Goal: Participate in discussion: Engage in conversation with other users on a specific topic

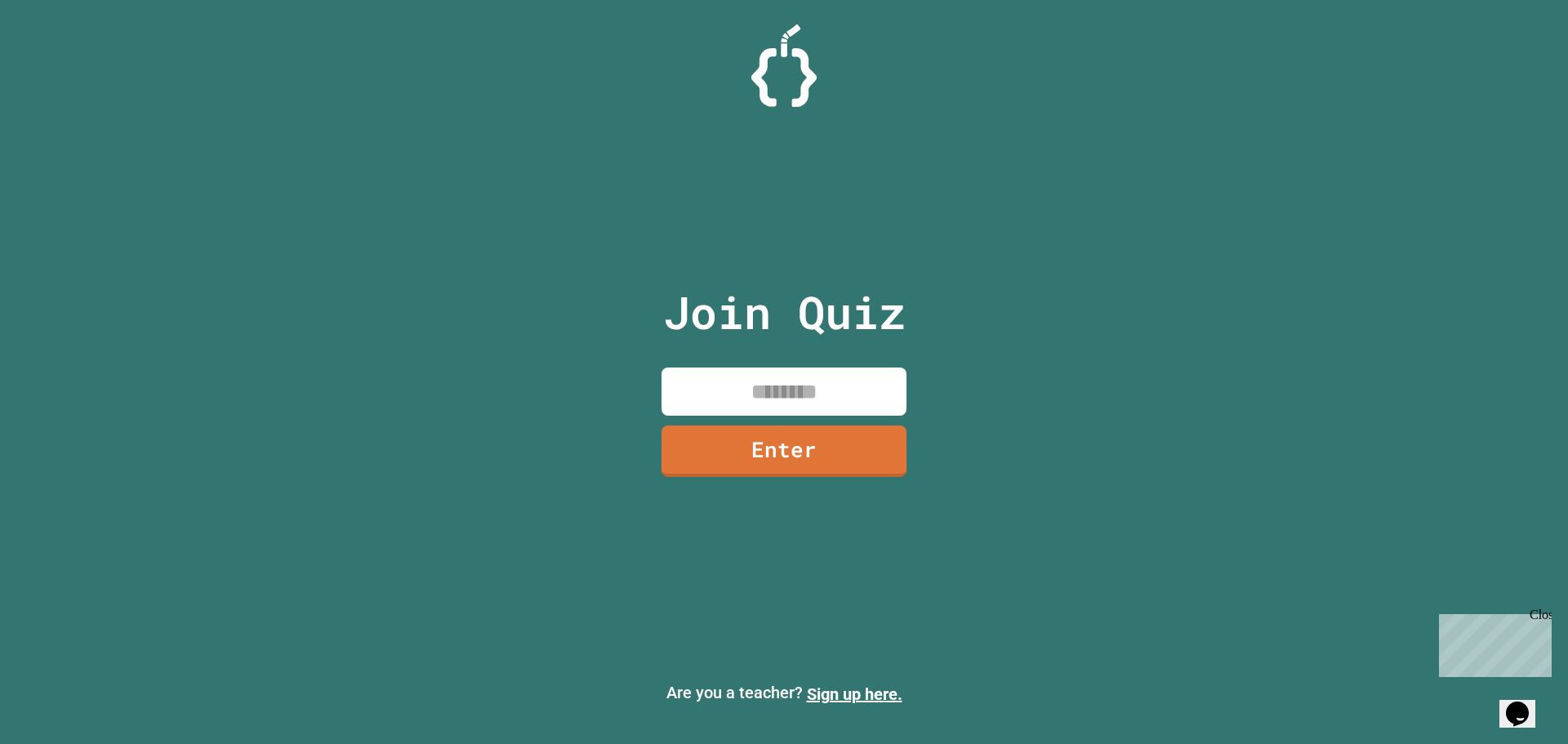
click at [790, 375] on input at bounding box center [784, 392] width 245 height 48
type input "********"
click at [860, 439] on link "Enter" at bounding box center [784, 448] width 225 height 54
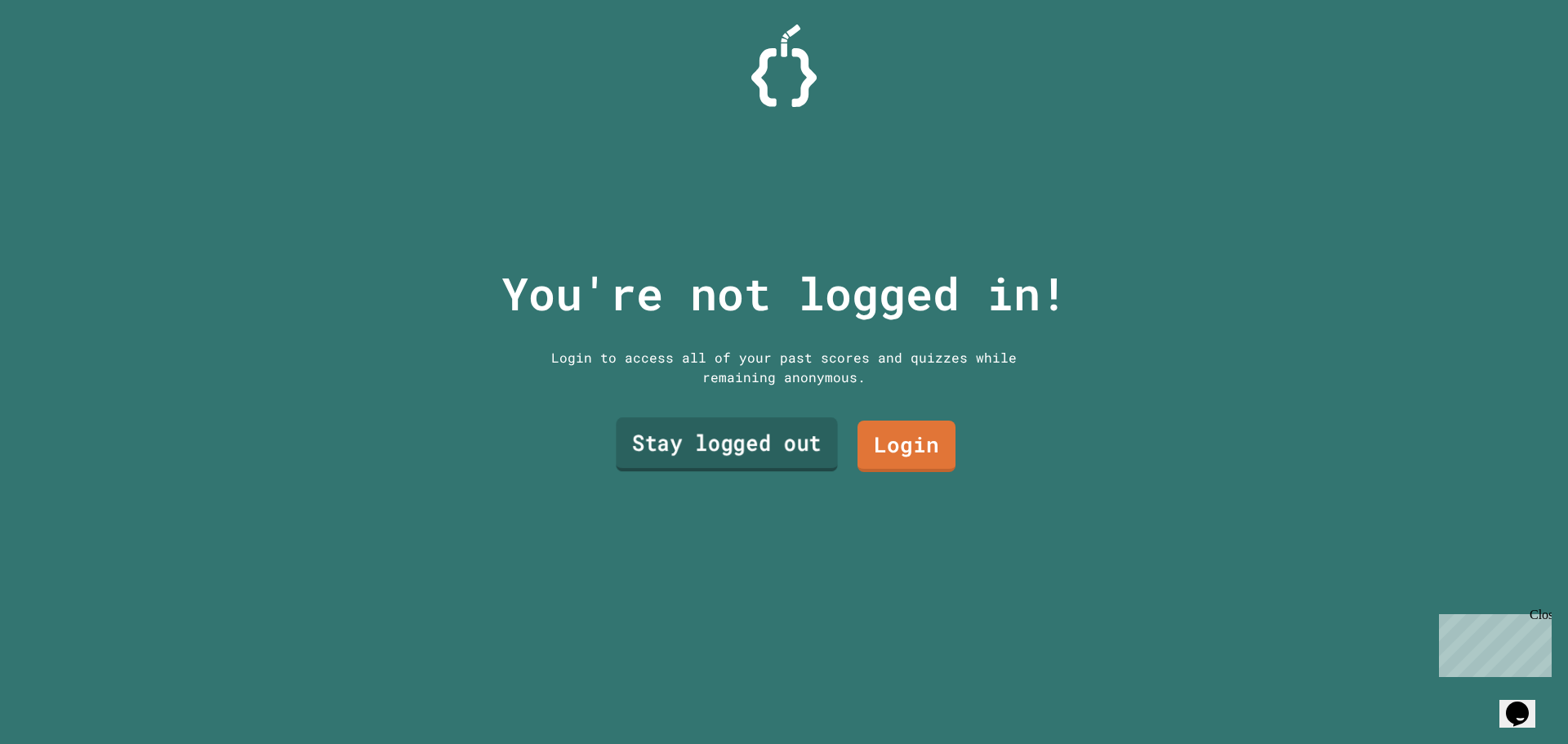
click at [798, 450] on link "Stay logged out" at bounding box center [727, 444] width 221 height 54
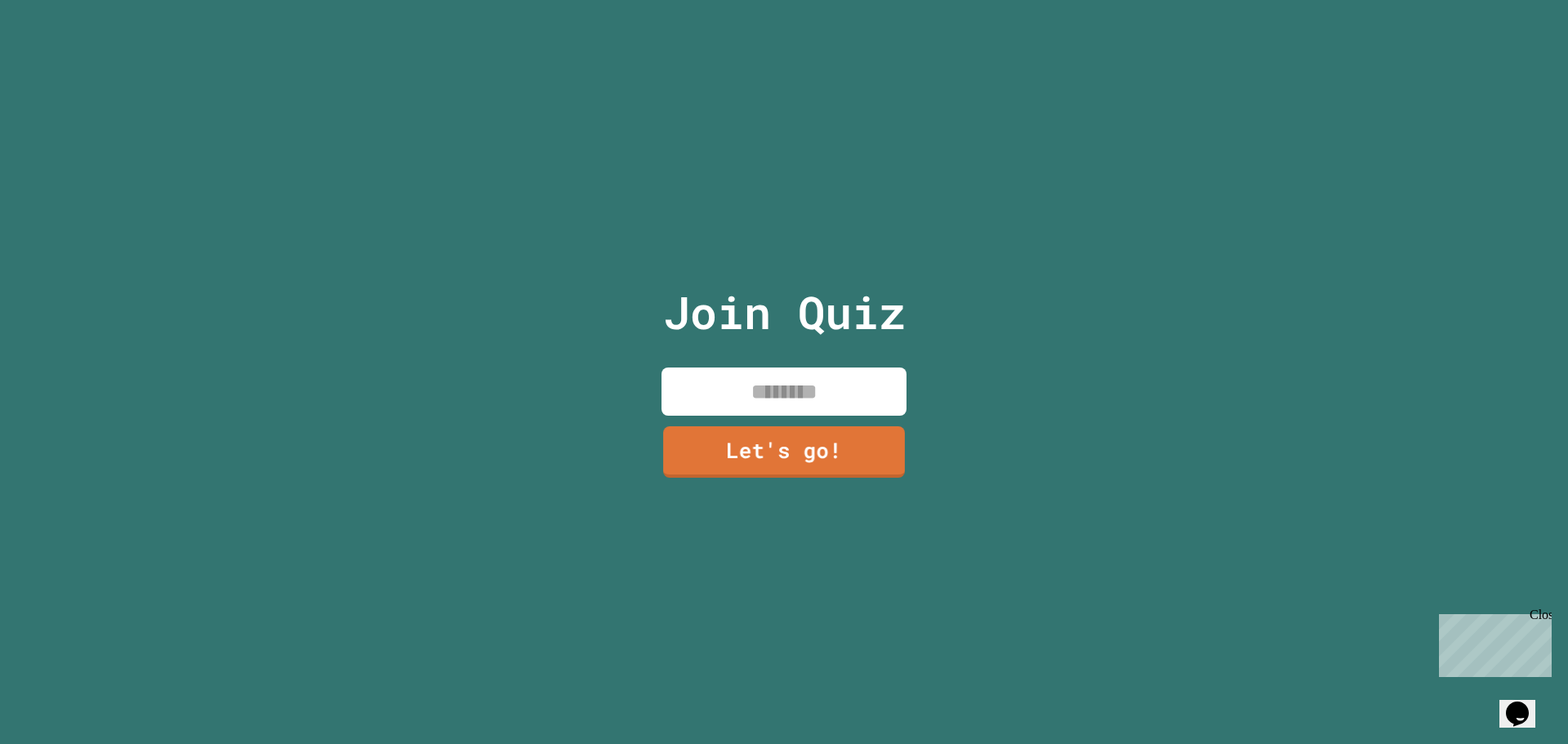
click at [798, 386] on input at bounding box center [784, 392] width 245 height 48
type input "*****"
click at [798, 447] on link "Let's go!" at bounding box center [784, 448] width 228 height 54
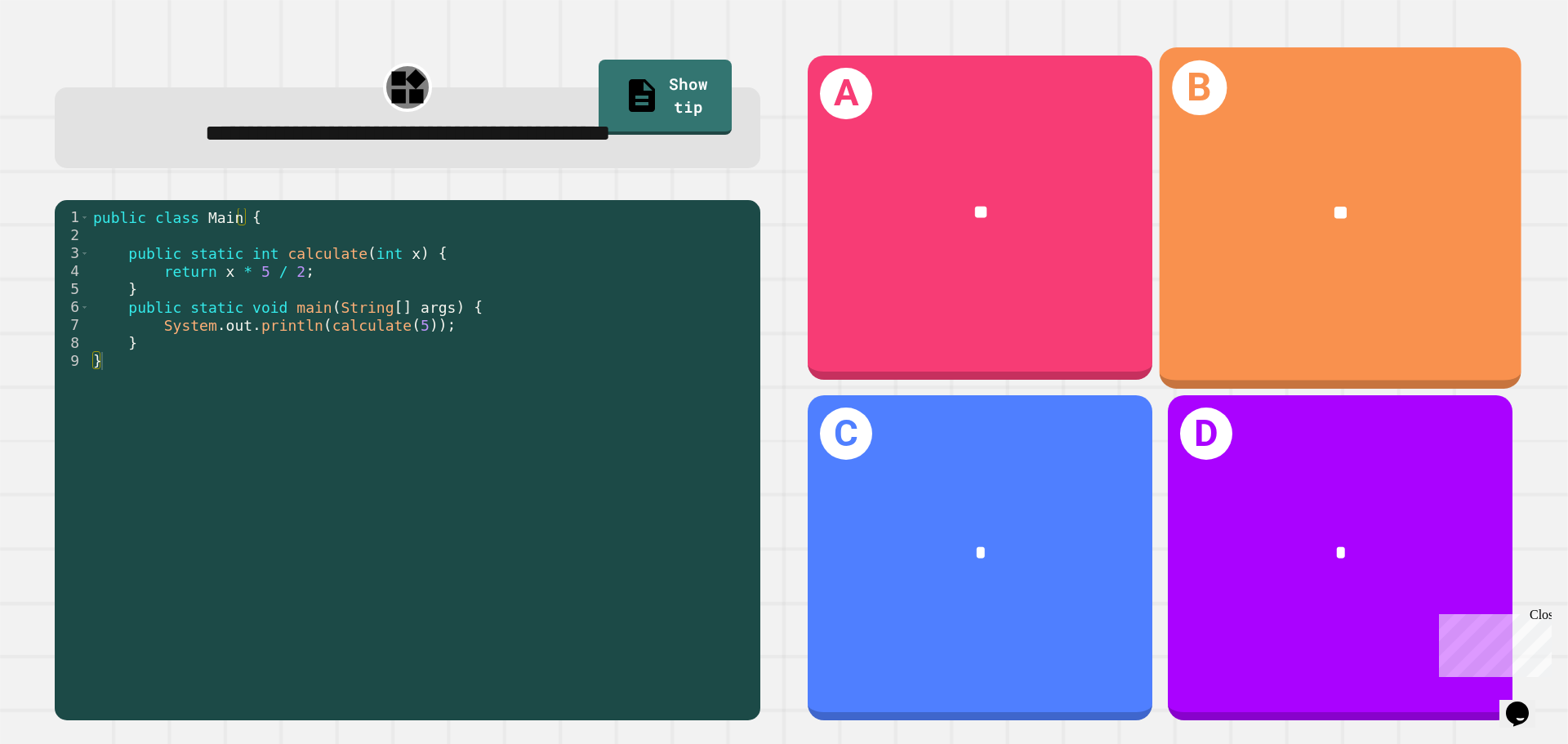
click at [1297, 294] on div "B **" at bounding box center [1340, 217] width 362 height 340
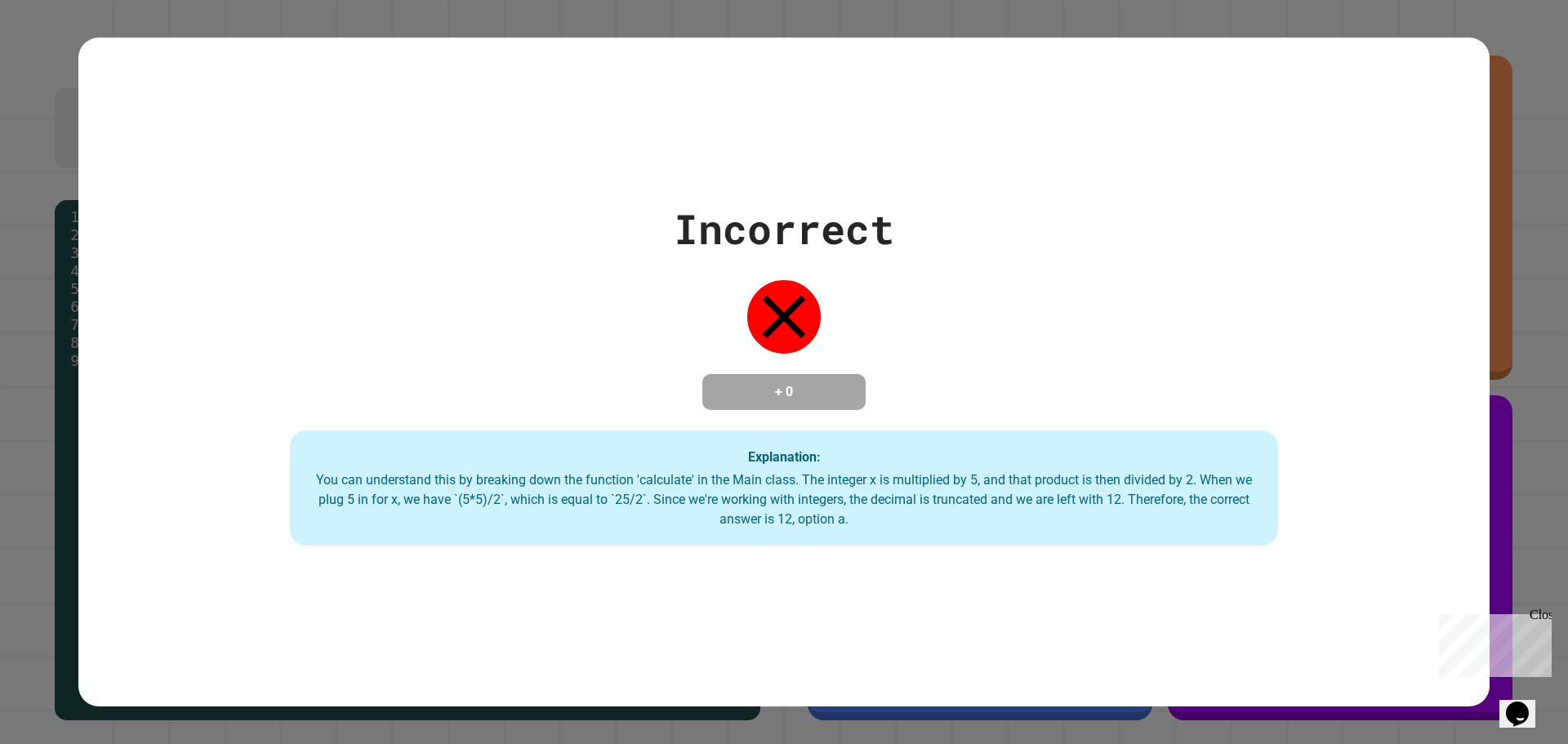
click at [119, 507] on div "Incorrect + 0 Explanation: You can understand this by breaking down the functio…" at bounding box center [784, 372] width 1411 height 348
click at [61, 502] on div "Incorrect + 0 Explanation: You can understand this by breaking down the functio…" at bounding box center [784, 372] width 1568 height 744
click at [1528, 312] on div "Incorrect + 0 Explanation: You can understand this by breaking down the functio…" at bounding box center [784, 372] width 1568 height 744
click at [1088, 272] on div "Incorrect + 0 Explanation: You can understand this by breaking down the functio…" at bounding box center [784, 372] width 1411 height 348
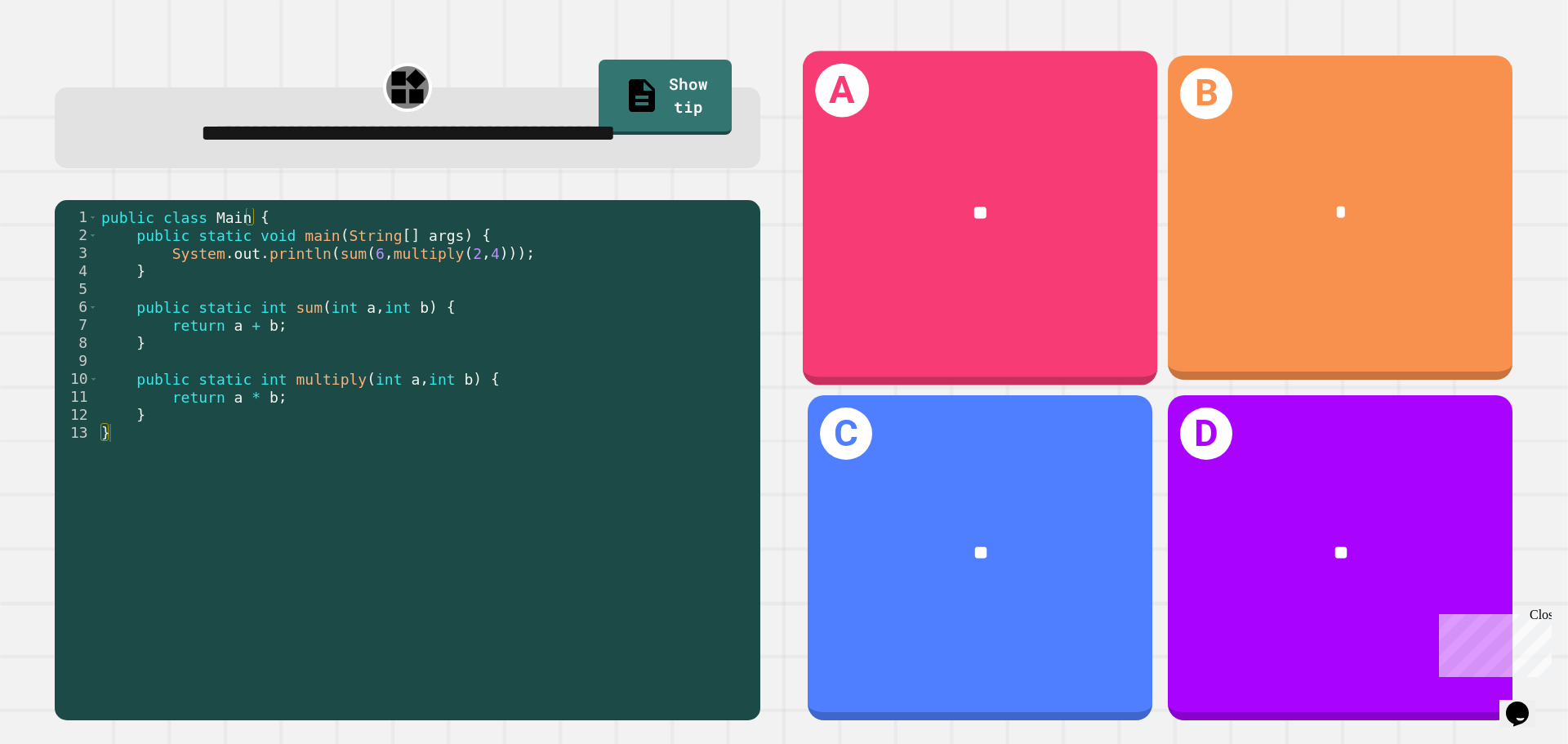
click at [926, 309] on div "A **" at bounding box center [980, 218] width 354 height 334
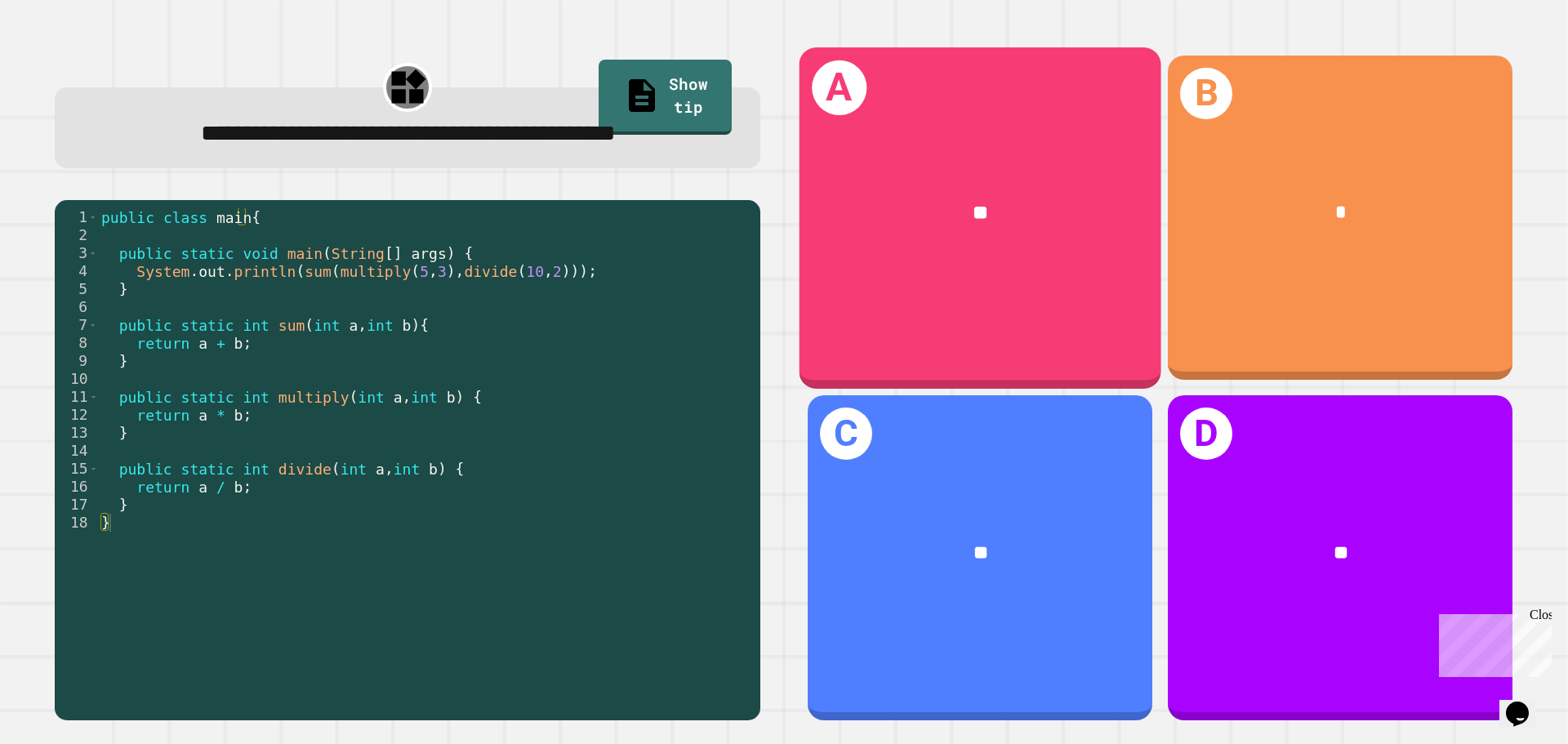
click at [1002, 197] on div "**" at bounding box center [980, 213] width 282 height 30
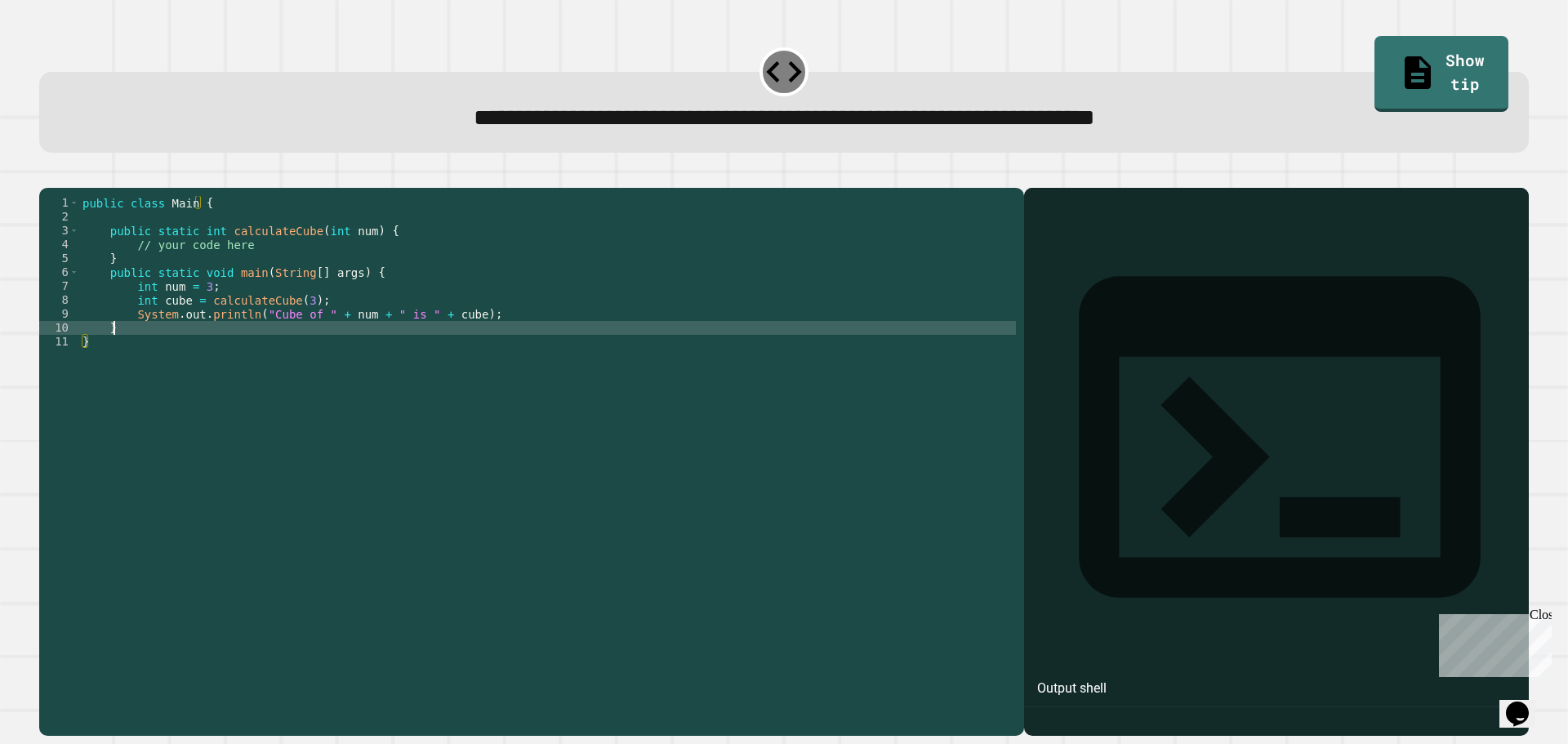
click at [346, 356] on div "public class Main { public static int calculateCube ( int num ) { // your code …" at bounding box center [547, 446] width 937 height 500
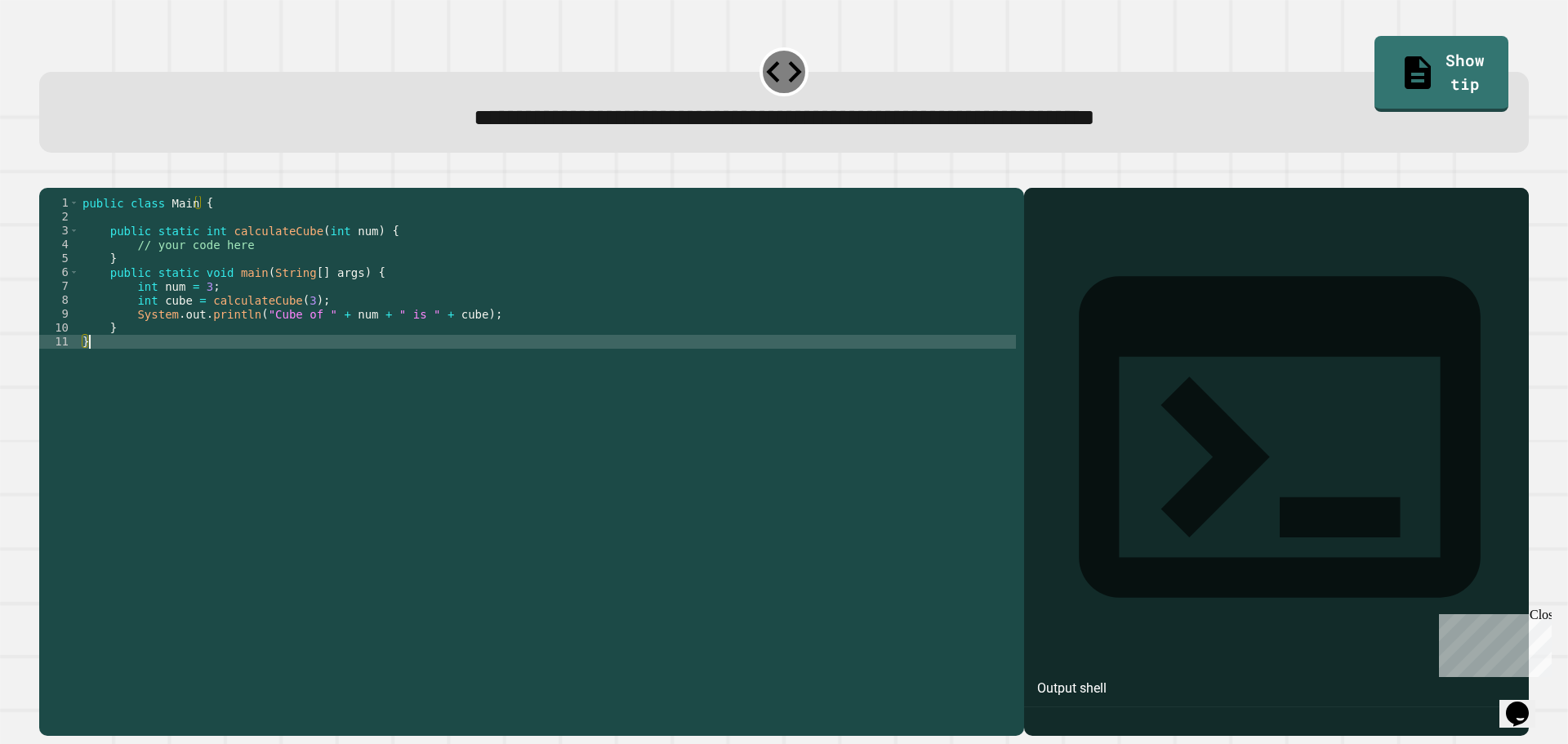
click at [313, 373] on div "public class Main { public static int calculateCube ( int num ) { // your code …" at bounding box center [547, 446] width 937 height 500
click at [319, 364] on div "public class Main { public static int calculateCube ( int num ) { // your code …" at bounding box center [547, 446] width 937 height 500
click at [324, 363] on div "public class Main { public static int calculateCube ( int num ) { // your code …" at bounding box center [547, 446] width 937 height 500
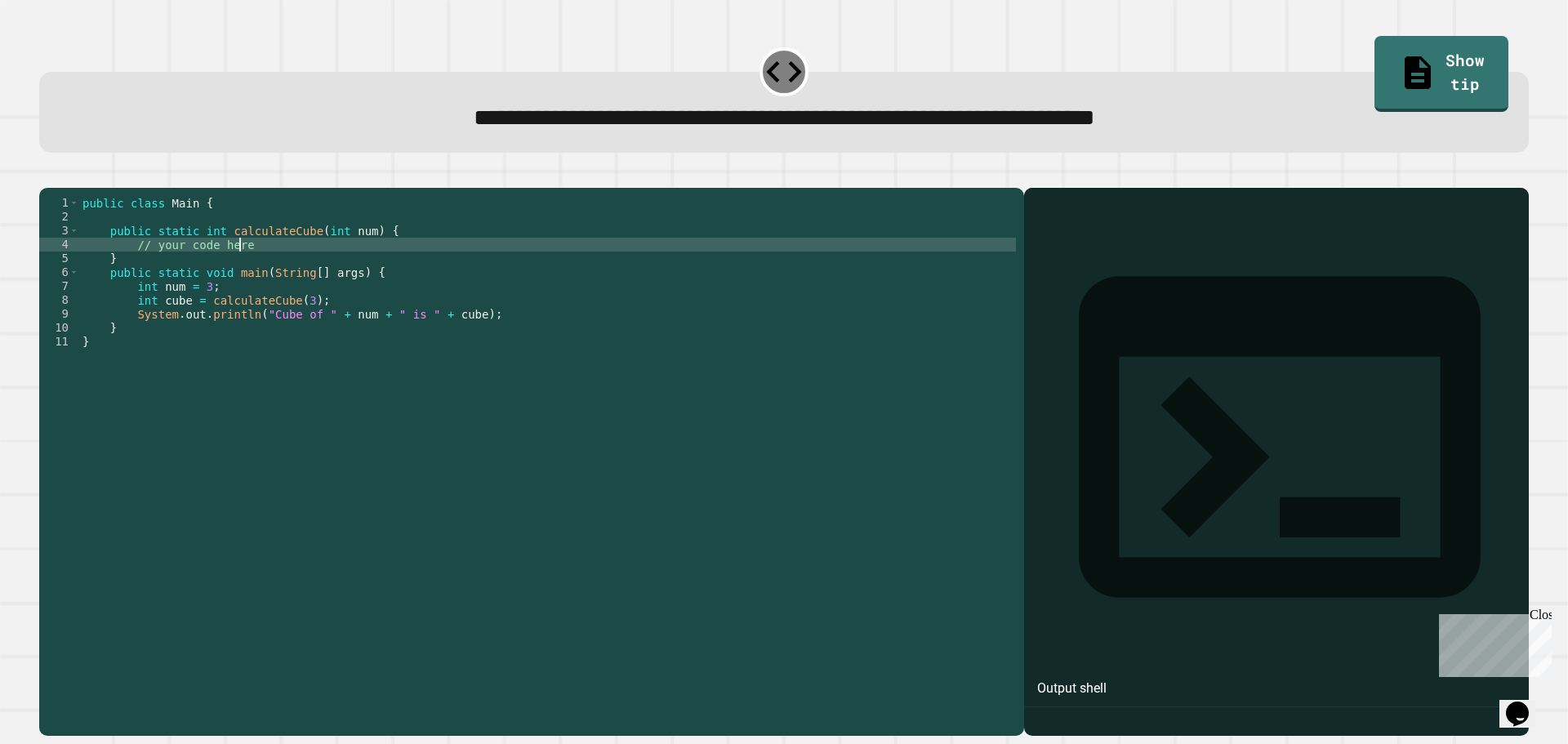
click at [300, 269] on div "public class Main { public static int calculateCube ( int num ) { // your code …" at bounding box center [547, 446] width 937 height 500
type textarea "**********"
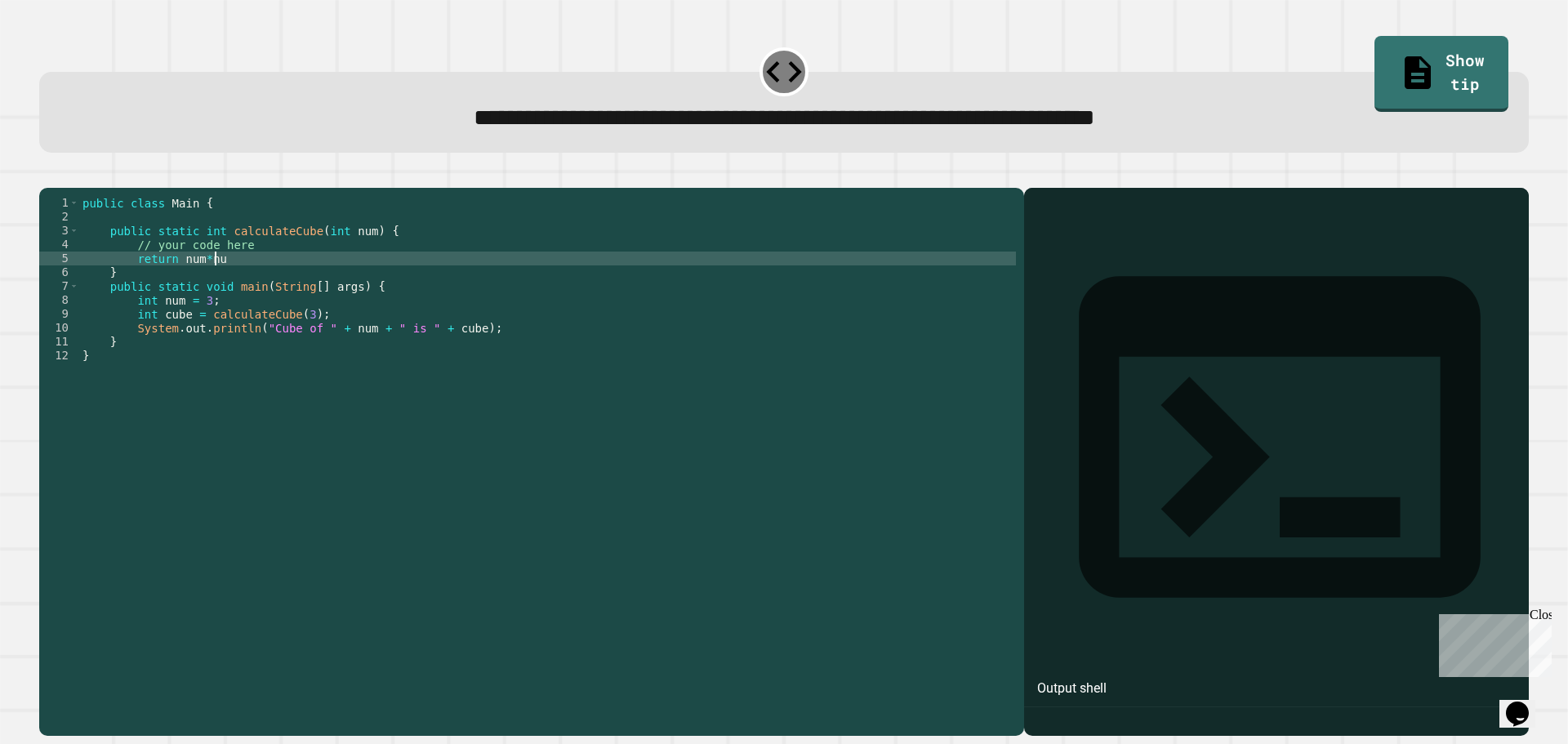
scroll to position [0, 9]
click at [46, 188] on div at bounding box center [784, 178] width 1489 height 20
click at [47, 175] on button "button" at bounding box center [47, 175] width 0 height 0
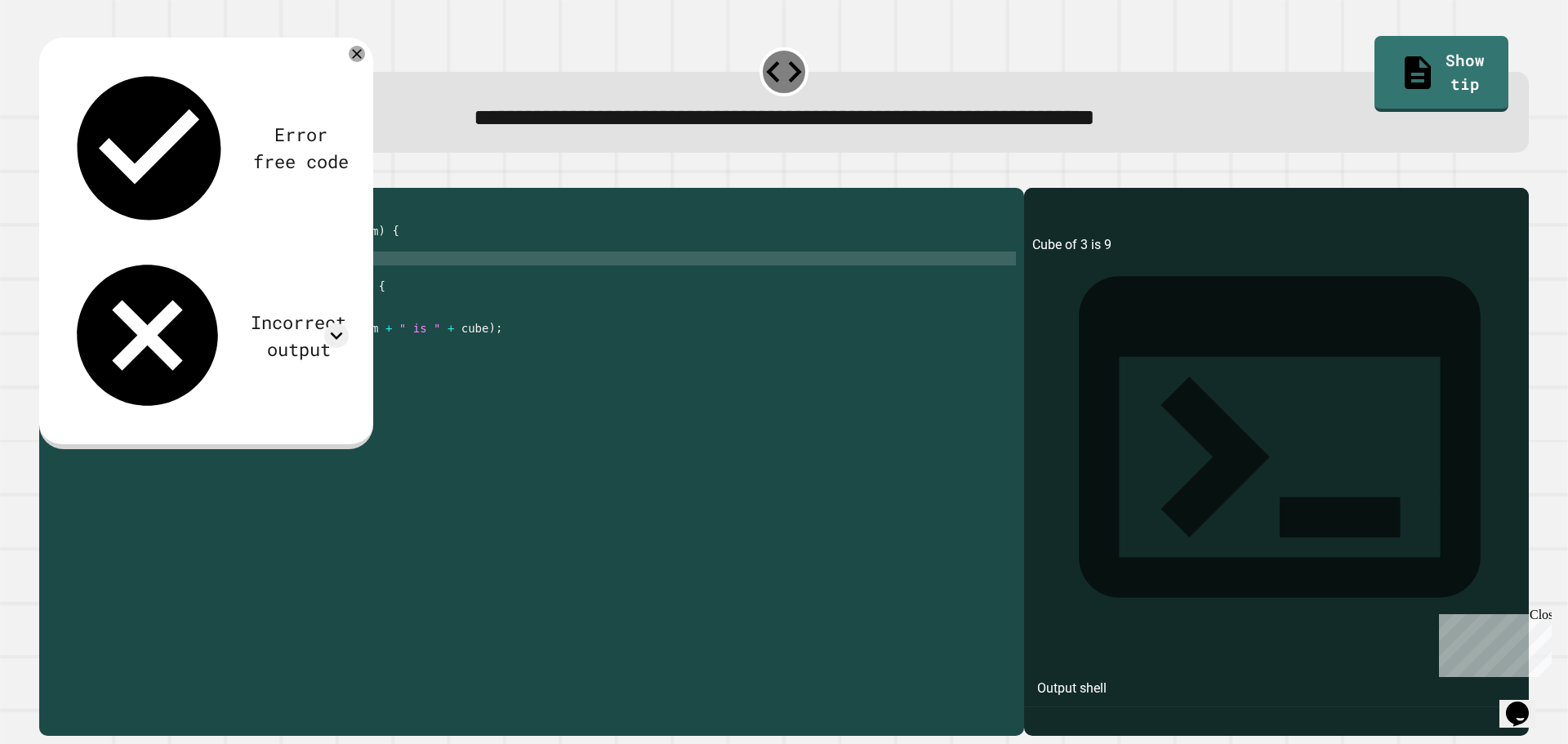
click at [288, 288] on div "public class Main { public static int calculateCube ( int num ) { // your code …" at bounding box center [547, 446] width 937 height 500
click at [321, 320] on div "public class Main { public static int calculateCube ( int num ) { // your code …" at bounding box center [547, 446] width 937 height 500
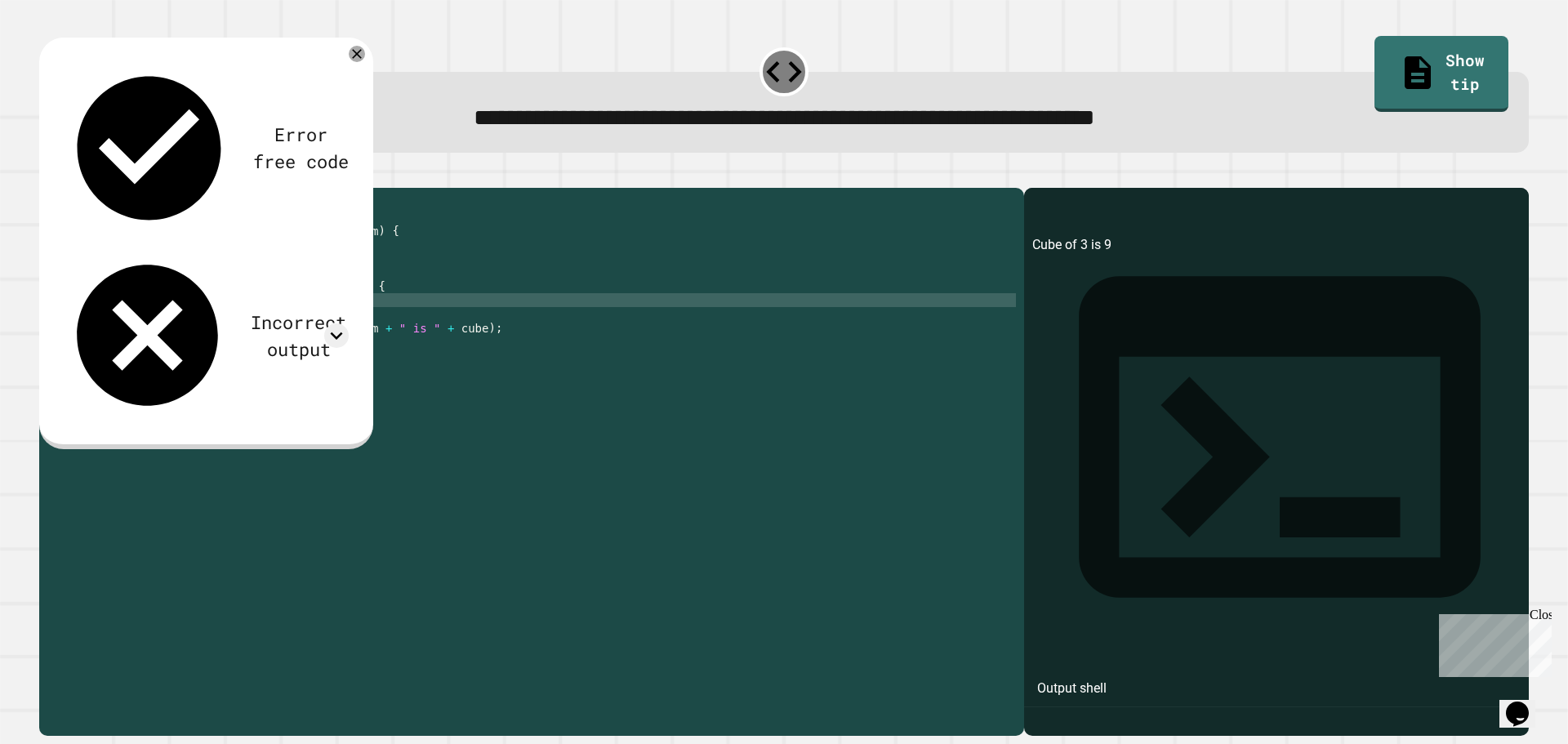
scroll to position [0, 8]
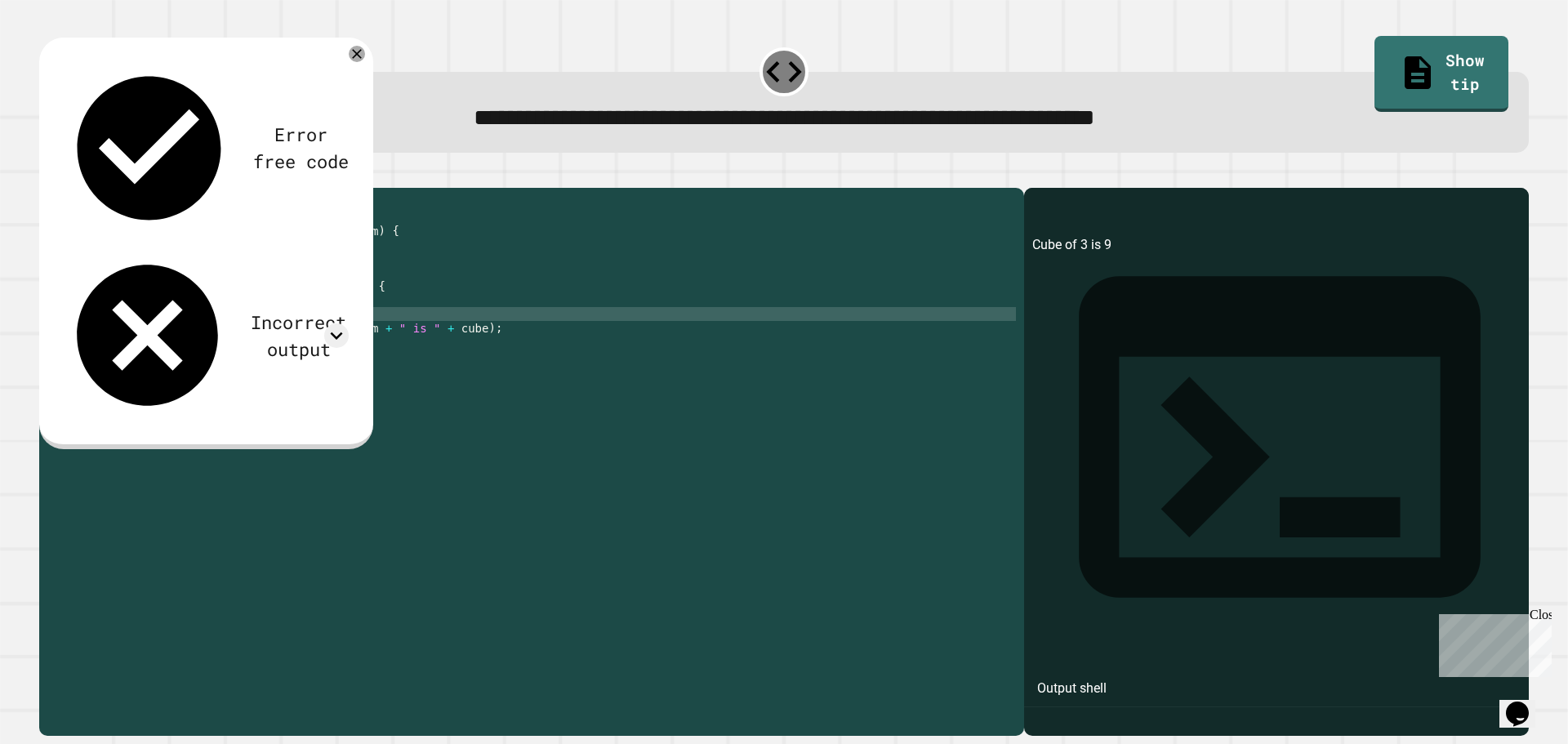
click at [360, 332] on div "public class Main { public static int calculateCube ( int num ) { // your code …" at bounding box center [547, 446] width 937 height 500
click at [346, 351] on div "public class Main { public static int calculateCube ( int num ) { // your code …" at bounding box center [547, 446] width 937 height 500
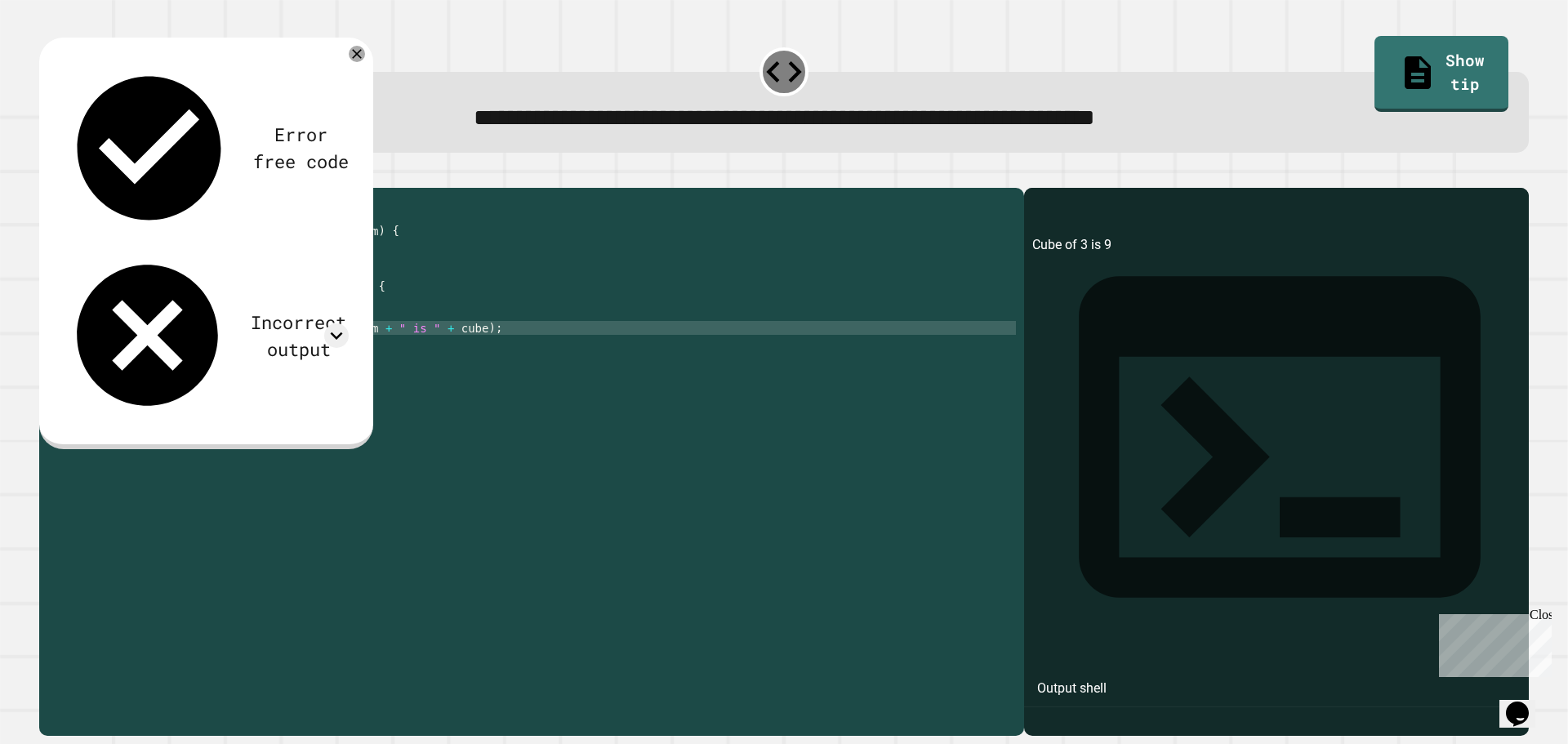
click at [365, 351] on div "public class Main { public static int calculateCube ( int num ) { // your code …" at bounding box center [547, 446] width 937 height 500
click at [386, 349] on div "public class Main { public static int calculateCube ( int num ) { // your code …" at bounding box center [547, 446] width 937 height 500
click at [329, 349] on div "public class Main { public static int calculateCube ( int num ) { // your code …" at bounding box center [547, 446] width 937 height 500
click at [363, 353] on div "public class Main { public static int calculateCube ( int num ) { // your code …" at bounding box center [547, 446] width 937 height 500
click at [382, 353] on div "public class Main { public static int calculateCube ( int num ) { // your code …" at bounding box center [547, 446] width 937 height 500
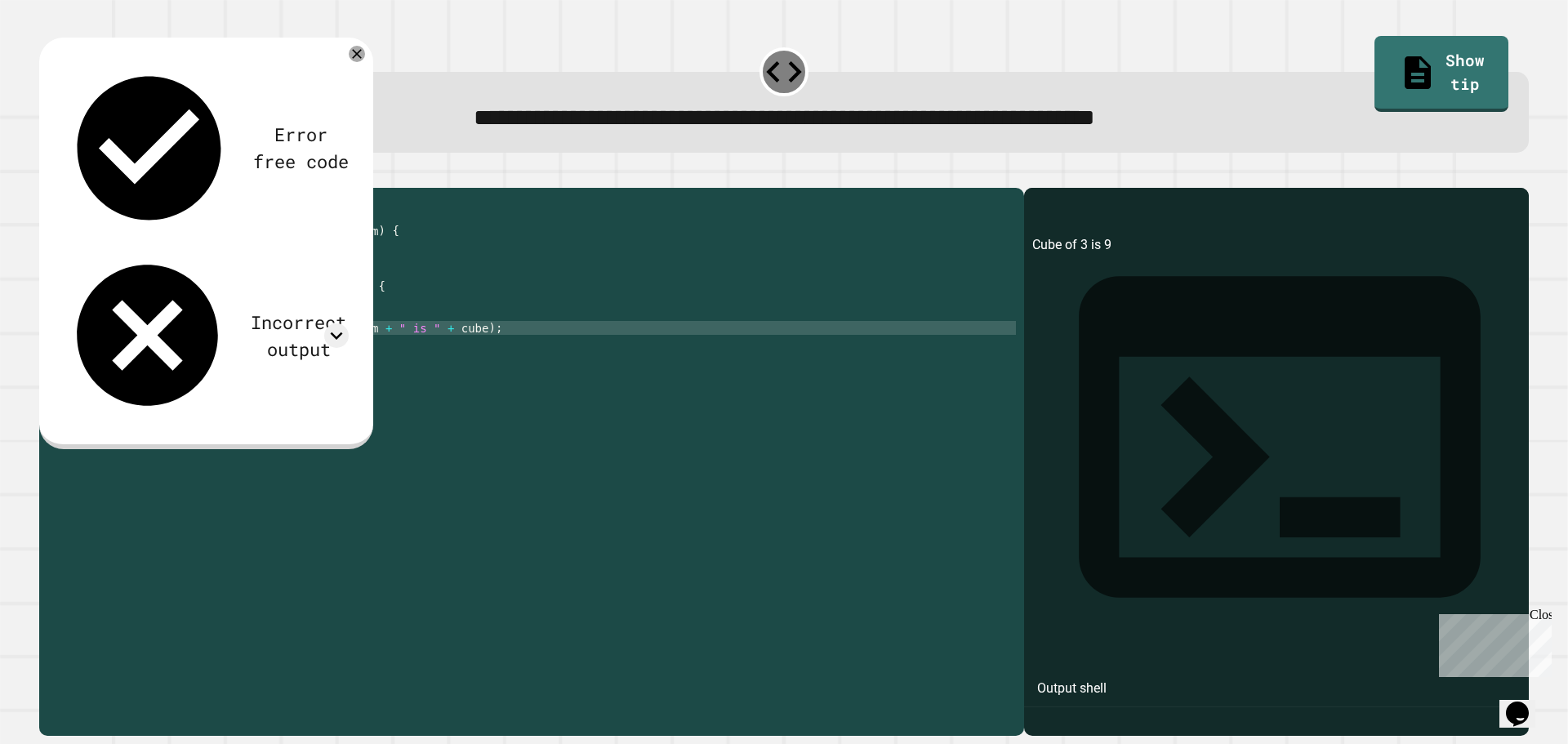
click at [344, 354] on div "public class Main { public static int calculateCube ( int num ) { // your code …" at bounding box center [547, 446] width 937 height 500
click at [383, 352] on div "public class Main { public static int calculateCube ( int num ) { // your code …" at bounding box center [547, 446] width 937 height 500
click at [354, 357] on div "public class Main { public static int calculateCube ( int num ) { // your code …" at bounding box center [547, 446] width 937 height 500
click at [388, 359] on div "public class Main { public static int calculateCube ( int num ) { // your code …" at bounding box center [547, 446] width 937 height 500
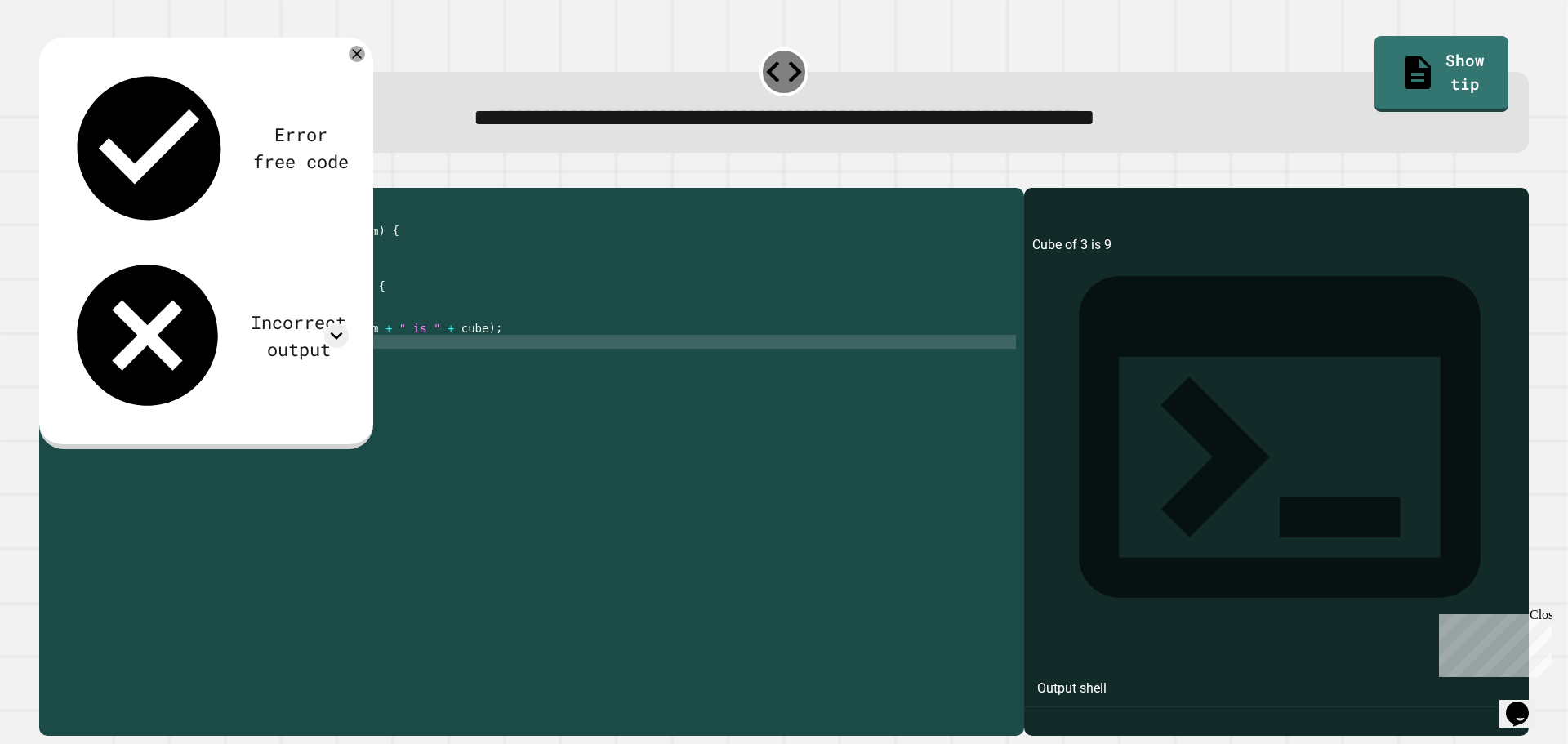
click at [346, 367] on div "public class Main { public static int calculateCube ( int num ) { // your code …" at bounding box center [547, 446] width 937 height 500
click at [222, 282] on div "public class Main { public static int calculateCube ( int num ) { // your code …" at bounding box center [547, 446] width 937 height 500
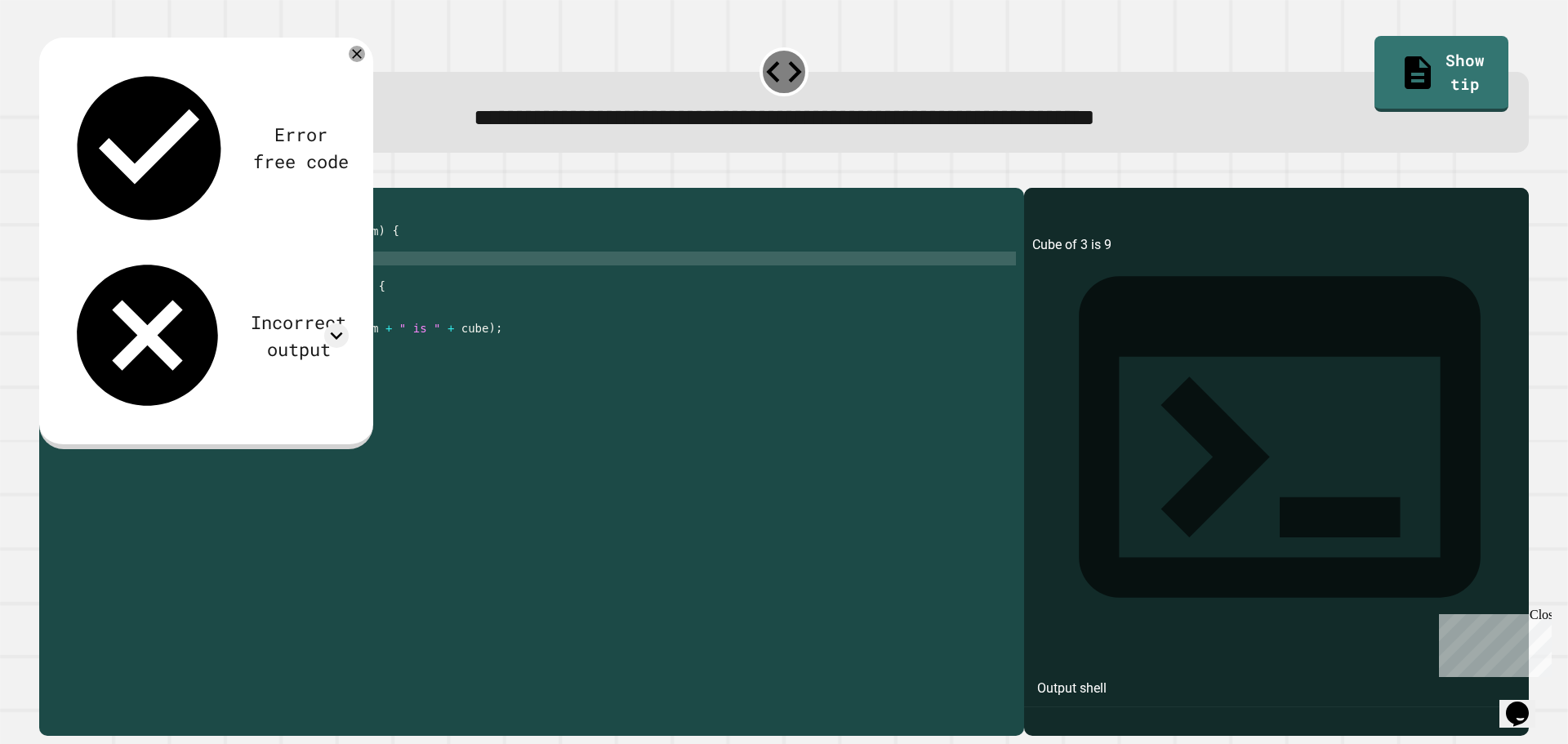
scroll to position [0, 11]
type textarea "**********"
click at [47, 175] on icon "button" at bounding box center [47, 175] width 0 height 0
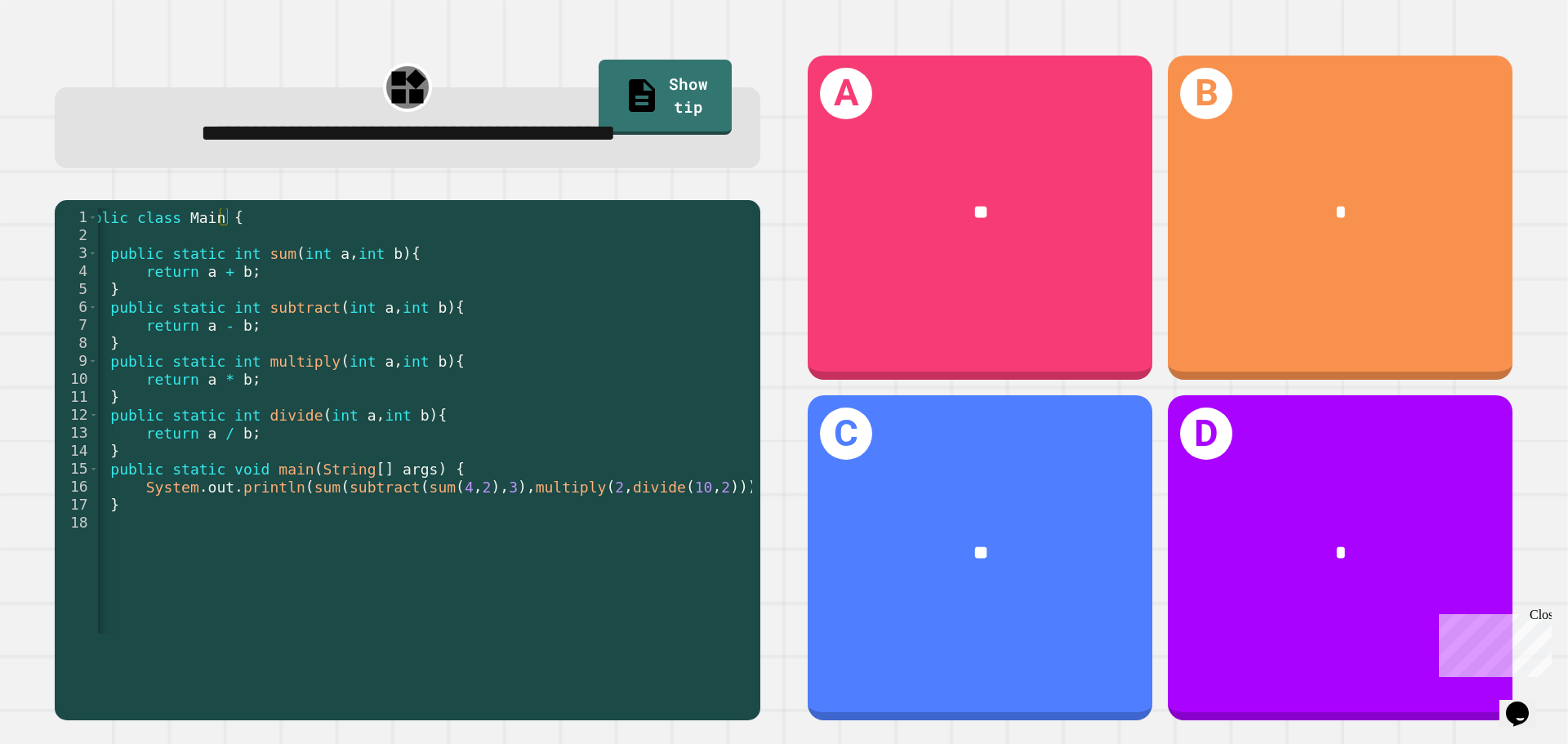
scroll to position [0, 43]
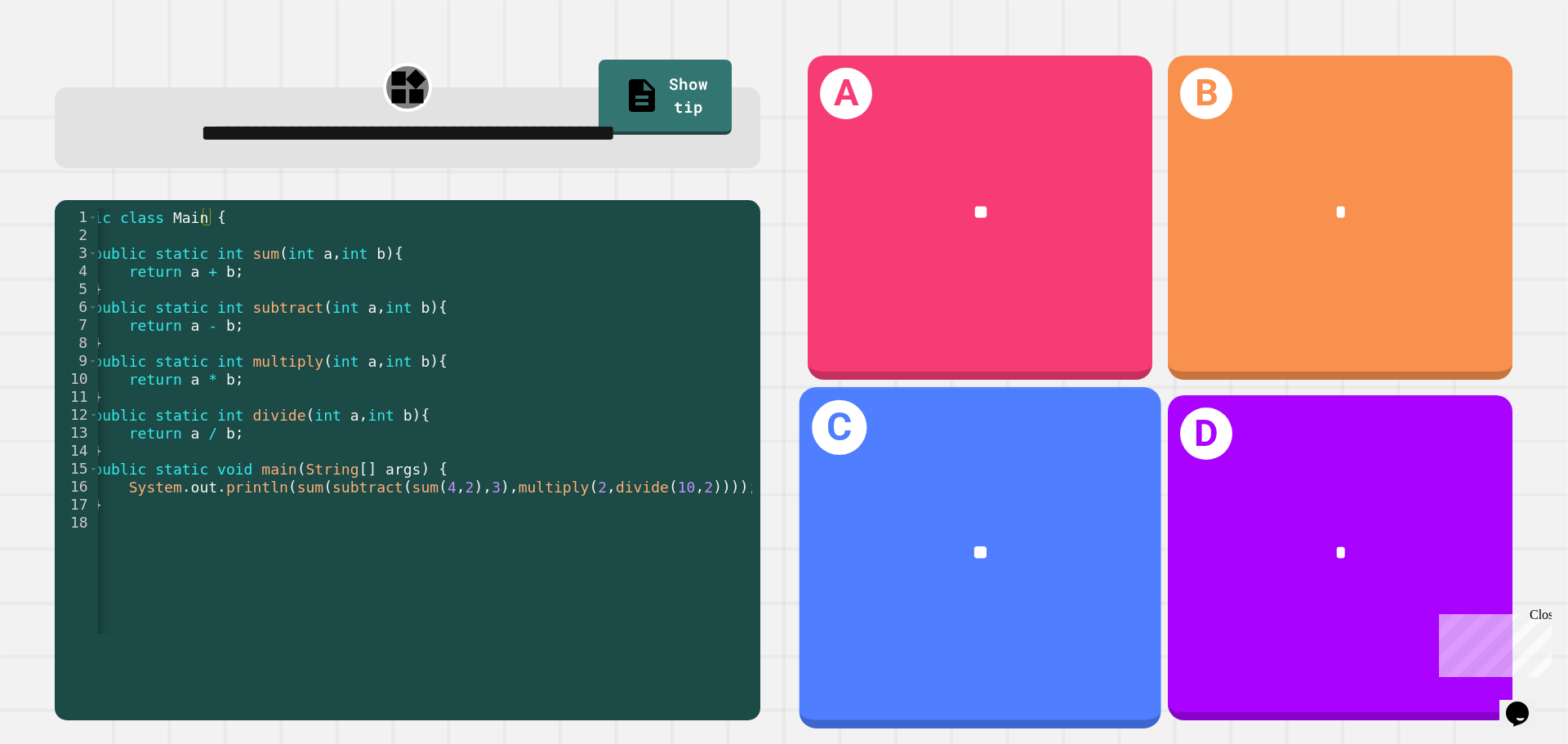
click at [961, 432] on div "C **" at bounding box center [980, 557] width 362 height 340
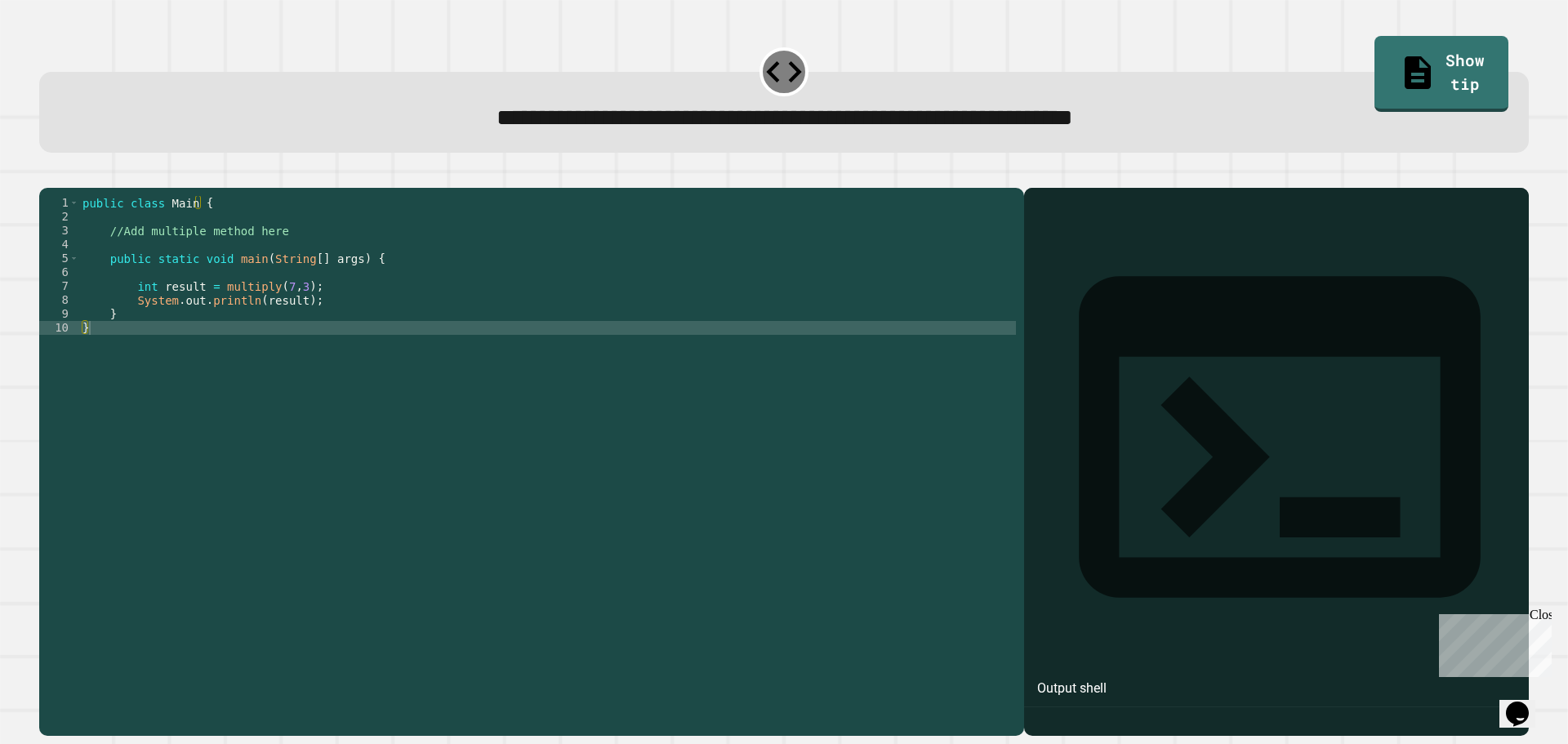
click at [371, 259] on div "public class Main { //Add multiple method here public static void main ( String…" at bounding box center [547, 446] width 937 height 500
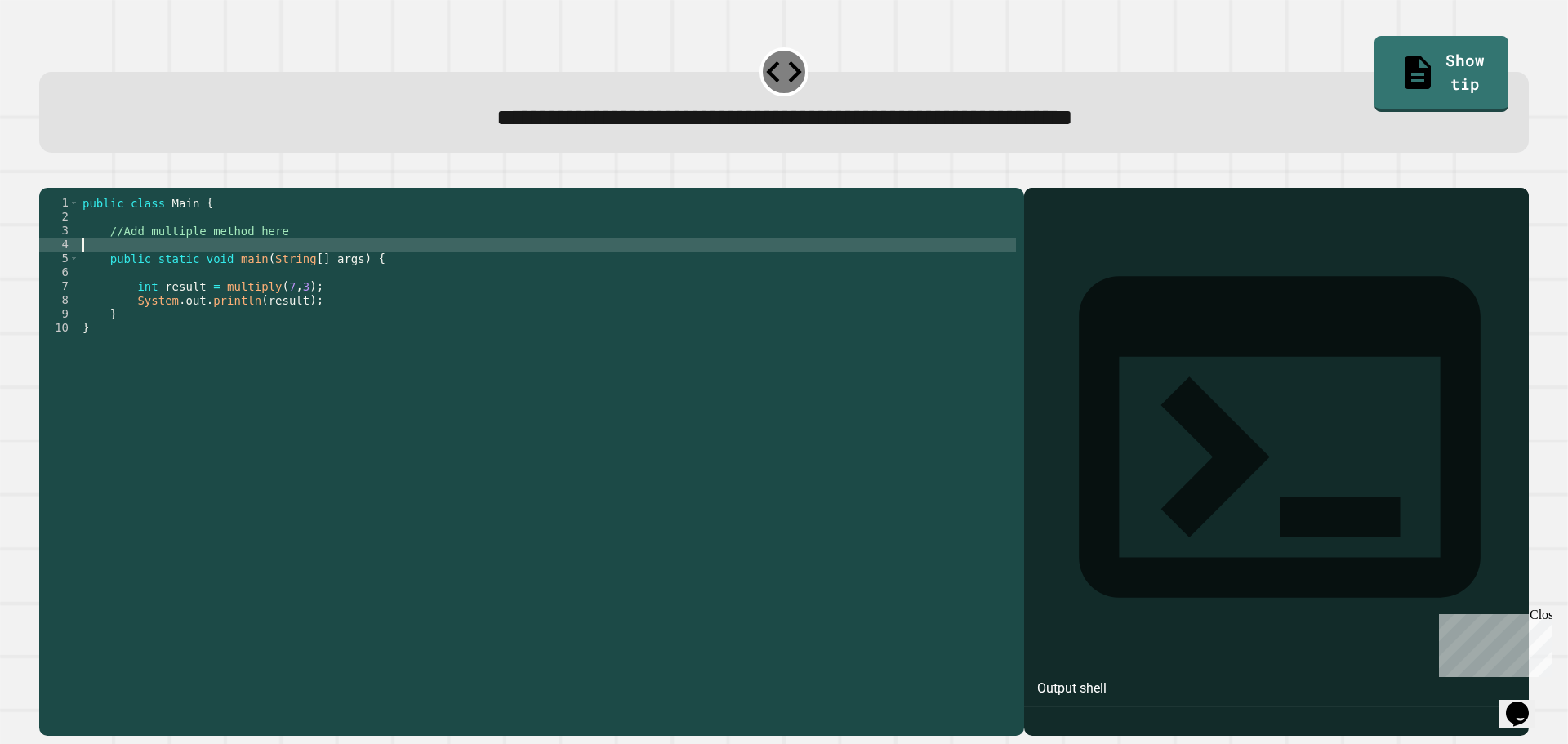
click at [381, 271] on div "public class Main { //Add multiple method here public static void main ( String…" at bounding box center [547, 446] width 937 height 500
type textarea "**********"
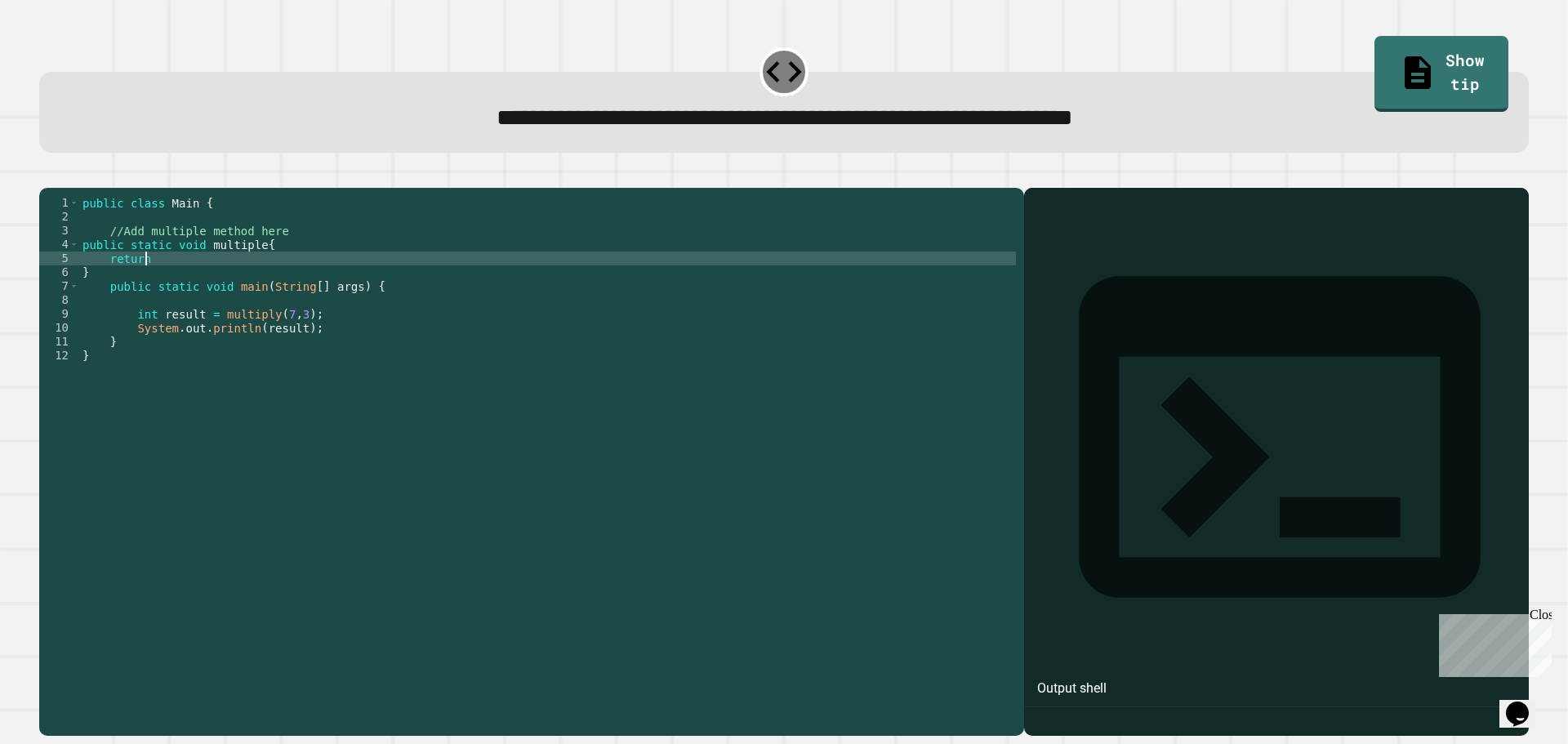
scroll to position [0, 4]
click at [250, 267] on div "public class Main { //Add multiple method here public static void multiple { re…" at bounding box center [547, 446] width 937 height 500
click at [47, 175] on icon "button" at bounding box center [47, 175] width 0 height 0
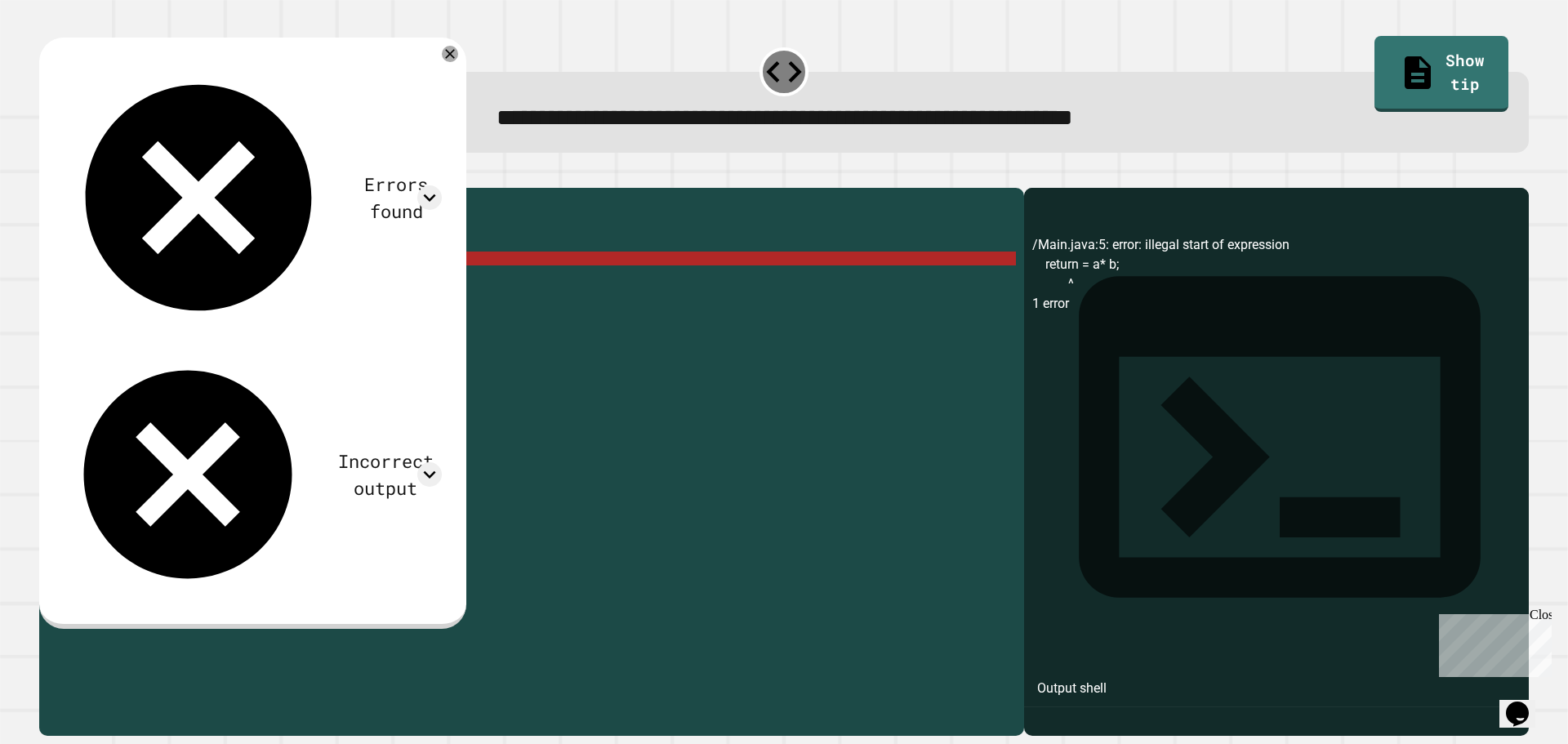
click at [146, 284] on div "public class Main { //Add multiple method here public static void multiple ( in…" at bounding box center [547, 446] width 937 height 500
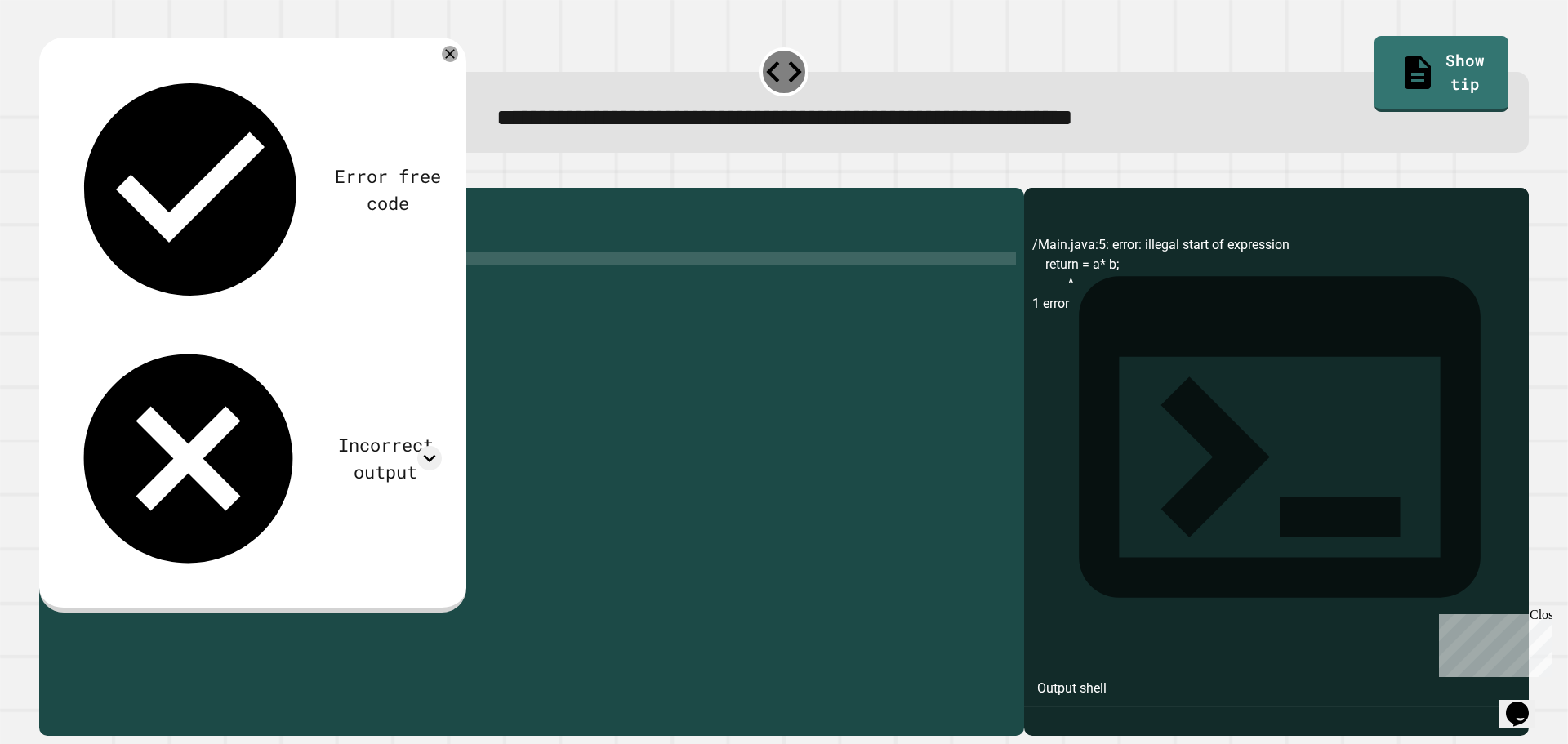
scroll to position [0, 4]
click at [183, 283] on div "public class Main { //Add multiple method here public static void multiple ( in…" at bounding box center [547, 446] width 937 height 500
click at [179, 272] on div "public class Main { //Add multiple method here public static void multiple ( in…" at bounding box center [547, 446] width 937 height 500
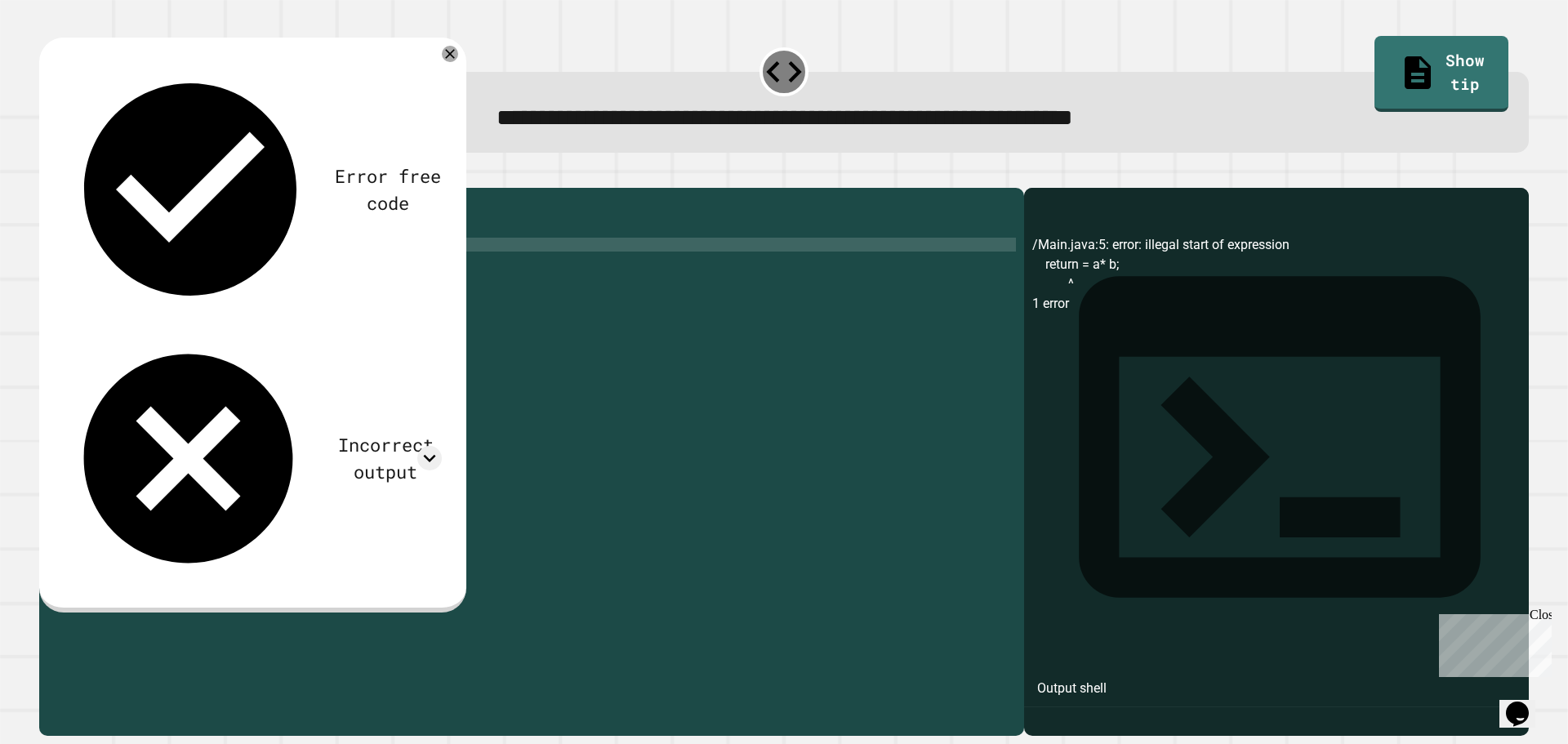
click at [47, 175] on button "button" at bounding box center [47, 175] width 0 height 0
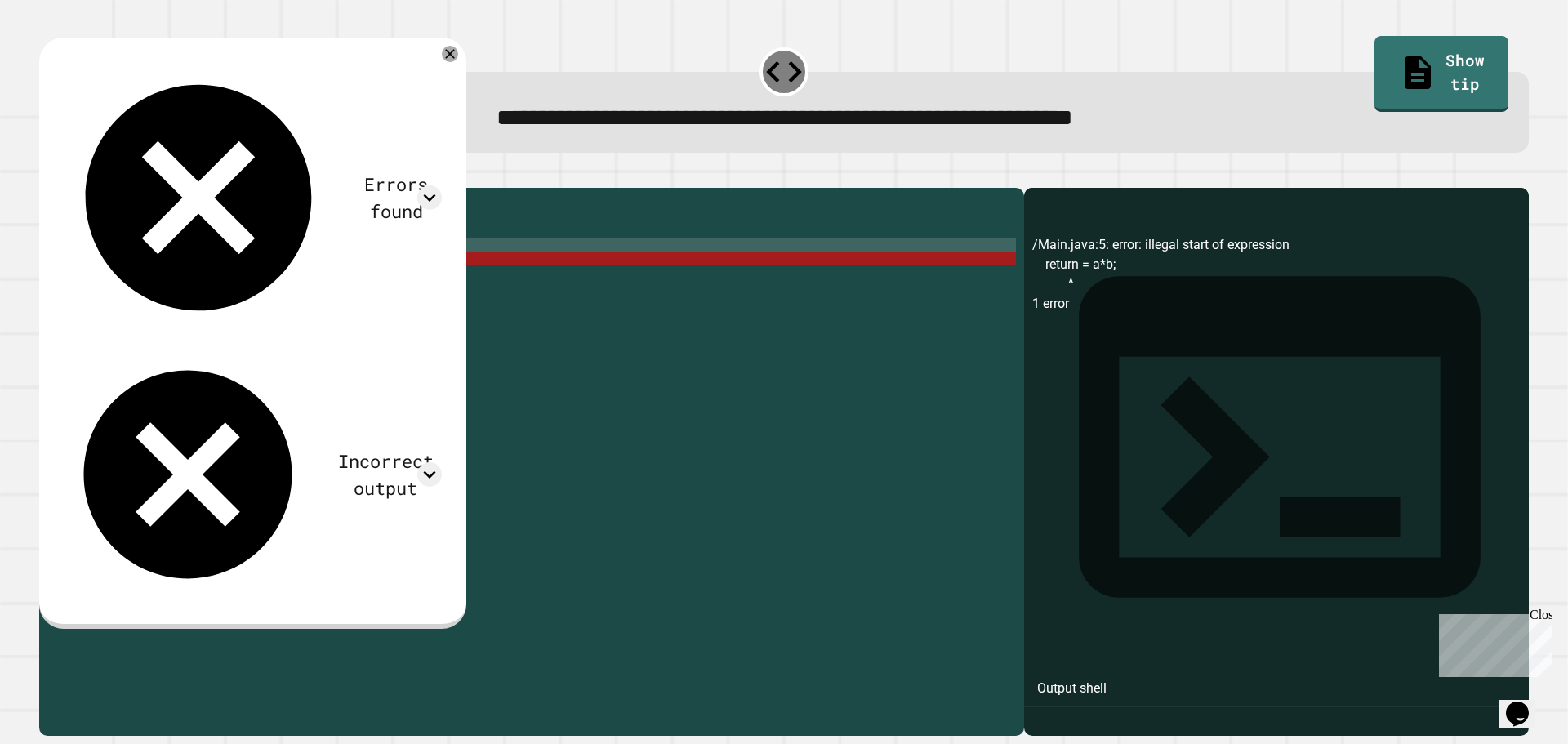
click at [297, 289] on div "public class Main { //Add multiple method here public static int multiple ( int…" at bounding box center [547, 446] width 937 height 500
click at [276, 267] on div "public class Main { //Add multiple method here public static int multiple ( int…" at bounding box center [547, 446] width 937 height 500
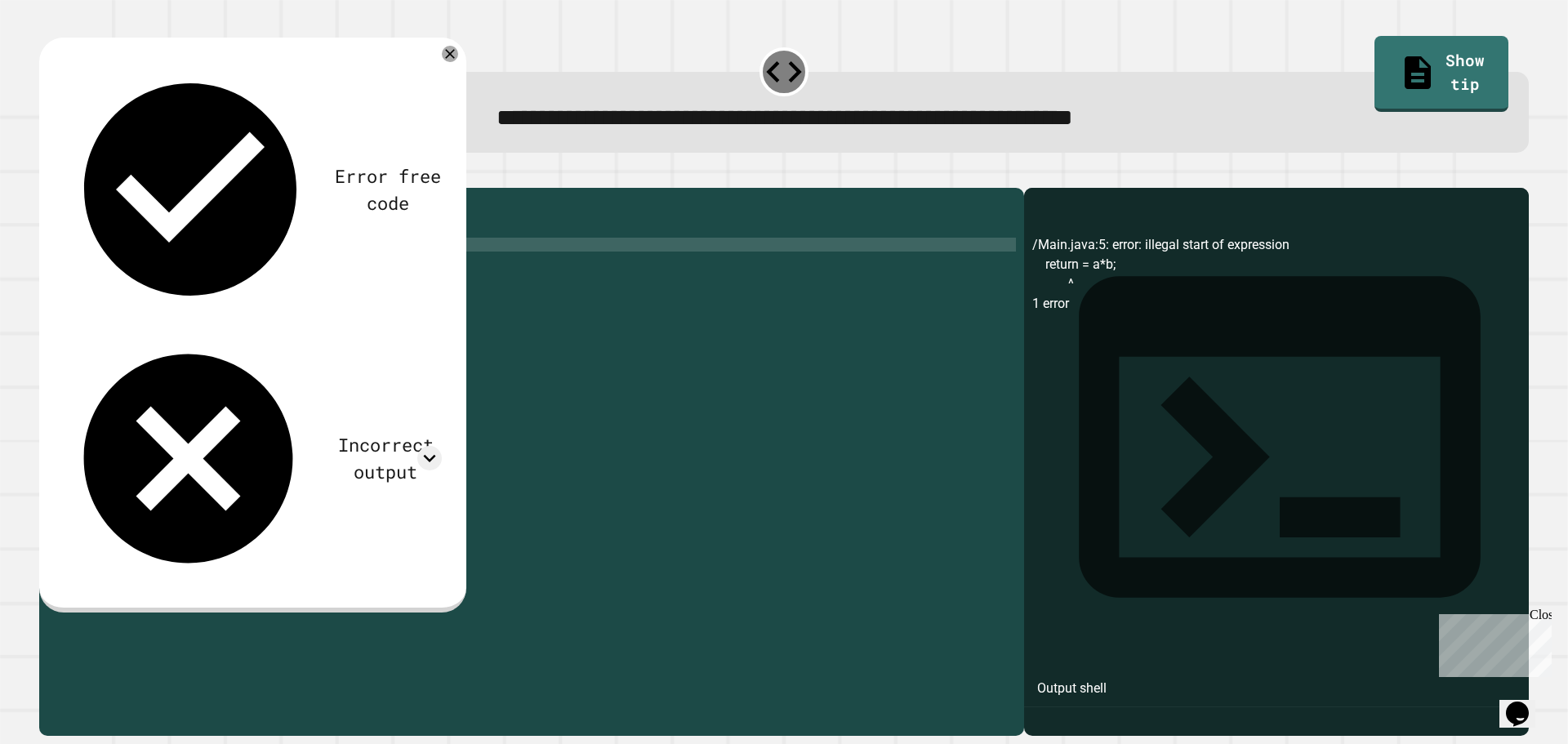
click at [294, 270] on div "public class Main { //Add multiple method here public static int multiple ( a ,…" at bounding box center [547, 446] width 937 height 500
click at [63, 190] on icon "button" at bounding box center [58, 184] width 9 height 12
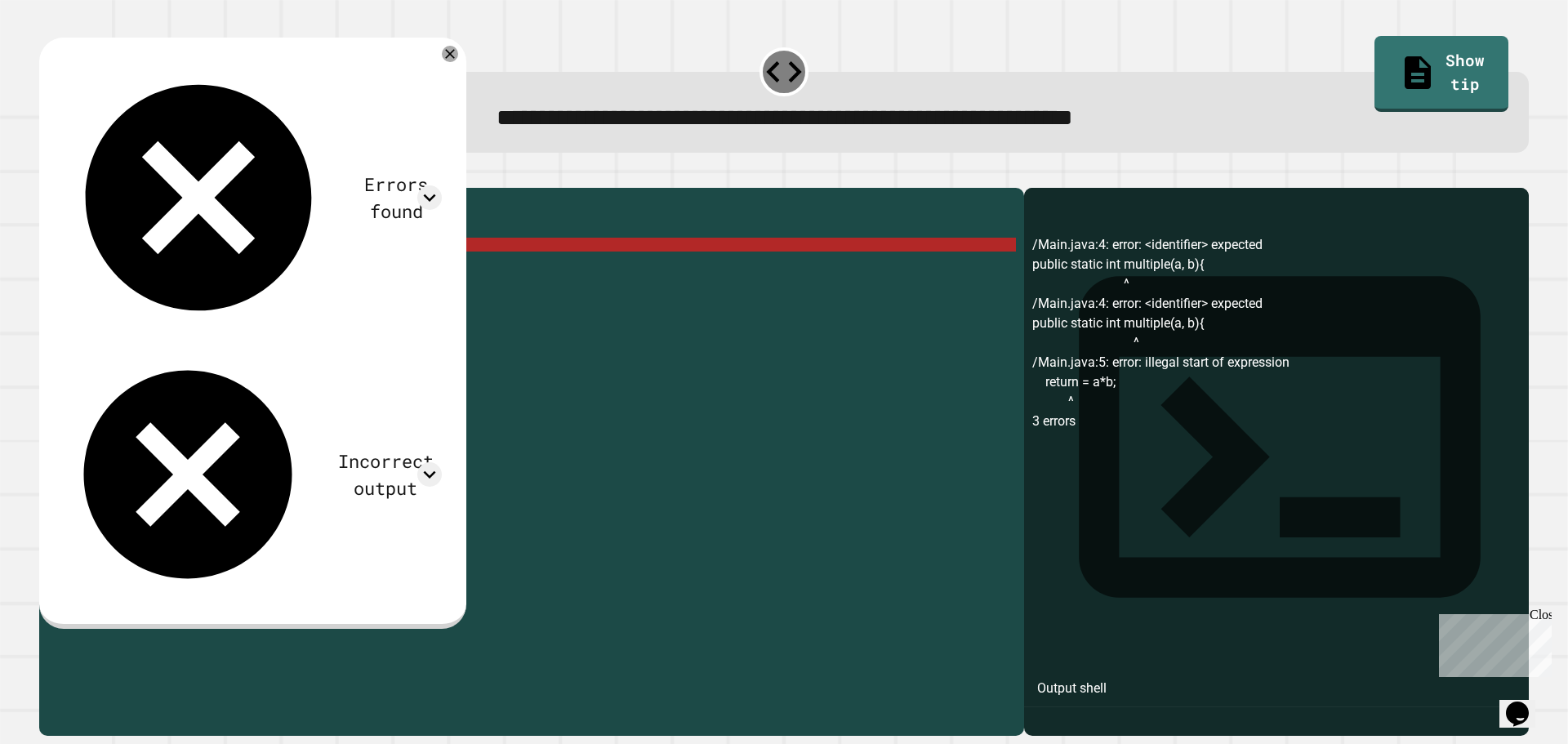
click at [244, 275] on div "public class Main { //Add multiple method here public static int multiple ( a ,…" at bounding box center [547, 446] width 937 height 500
click at [251, 268] on div "public class Main { //Add multiple method here public static int multiple ( a ,…" at bounding box center [547, 446] width 937 height 500
click at [243, 269] on div "public class Main { //Add multiple method here public static int multiple ( a ,…" at bounding box center [547, 446] width 937 height 500
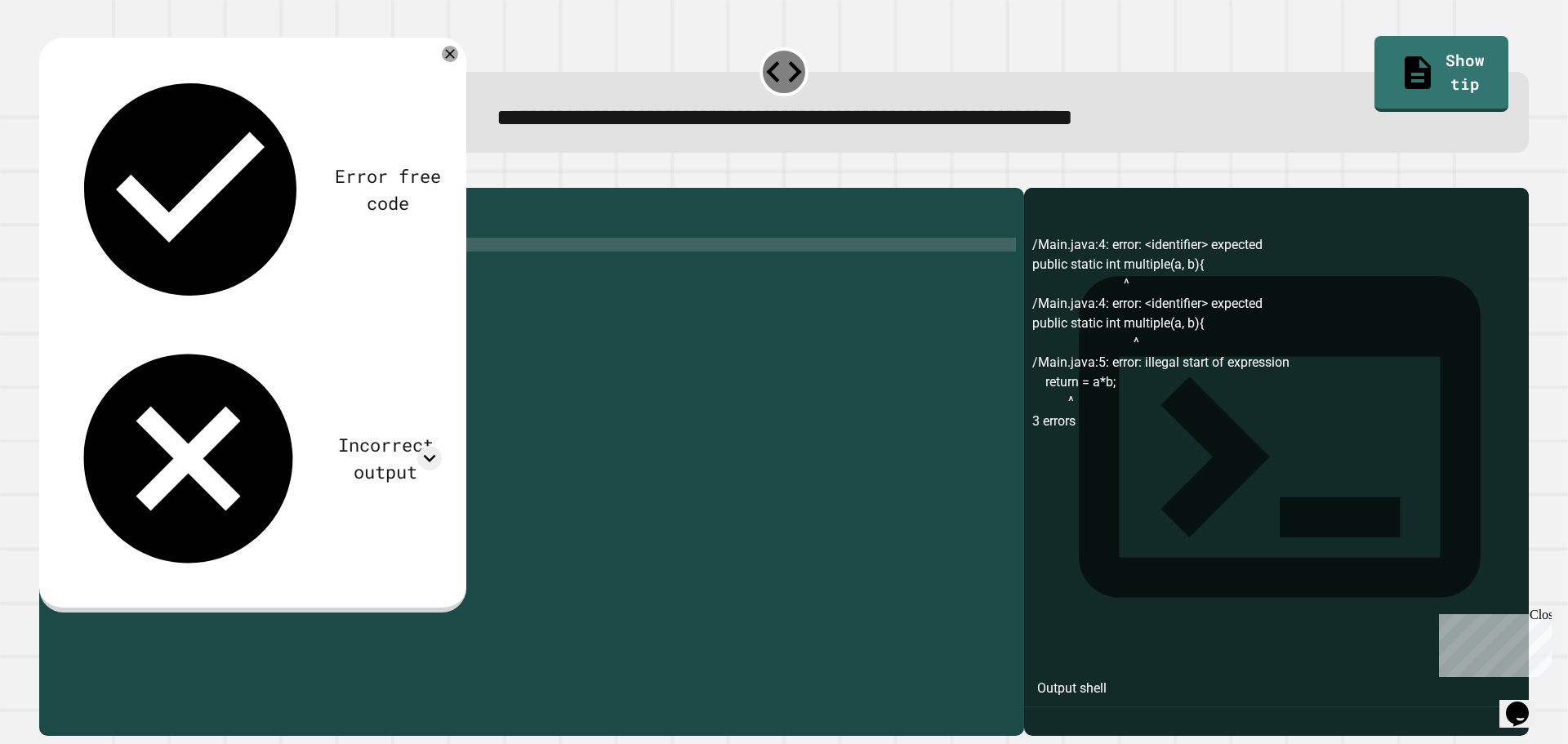
scroll to position [0, 12]
click at [47, 175] on icon "button" at bounding box center [47, 175] width 0 height 0
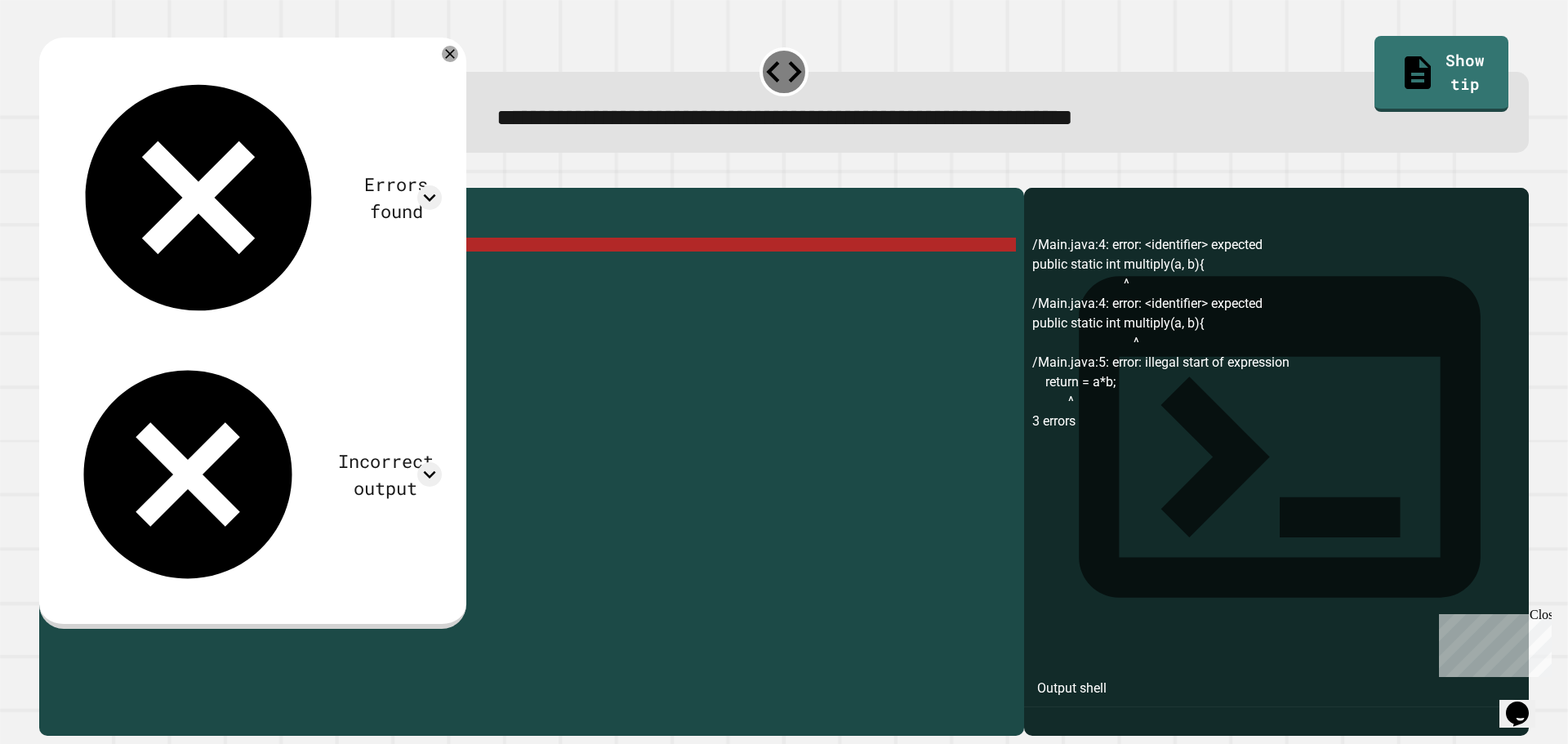
click at [253, 274] on div "public class Main { //Add multiple method here public static int multiply ( a ,…" at bounding box center [547, 446] width 937 height 500
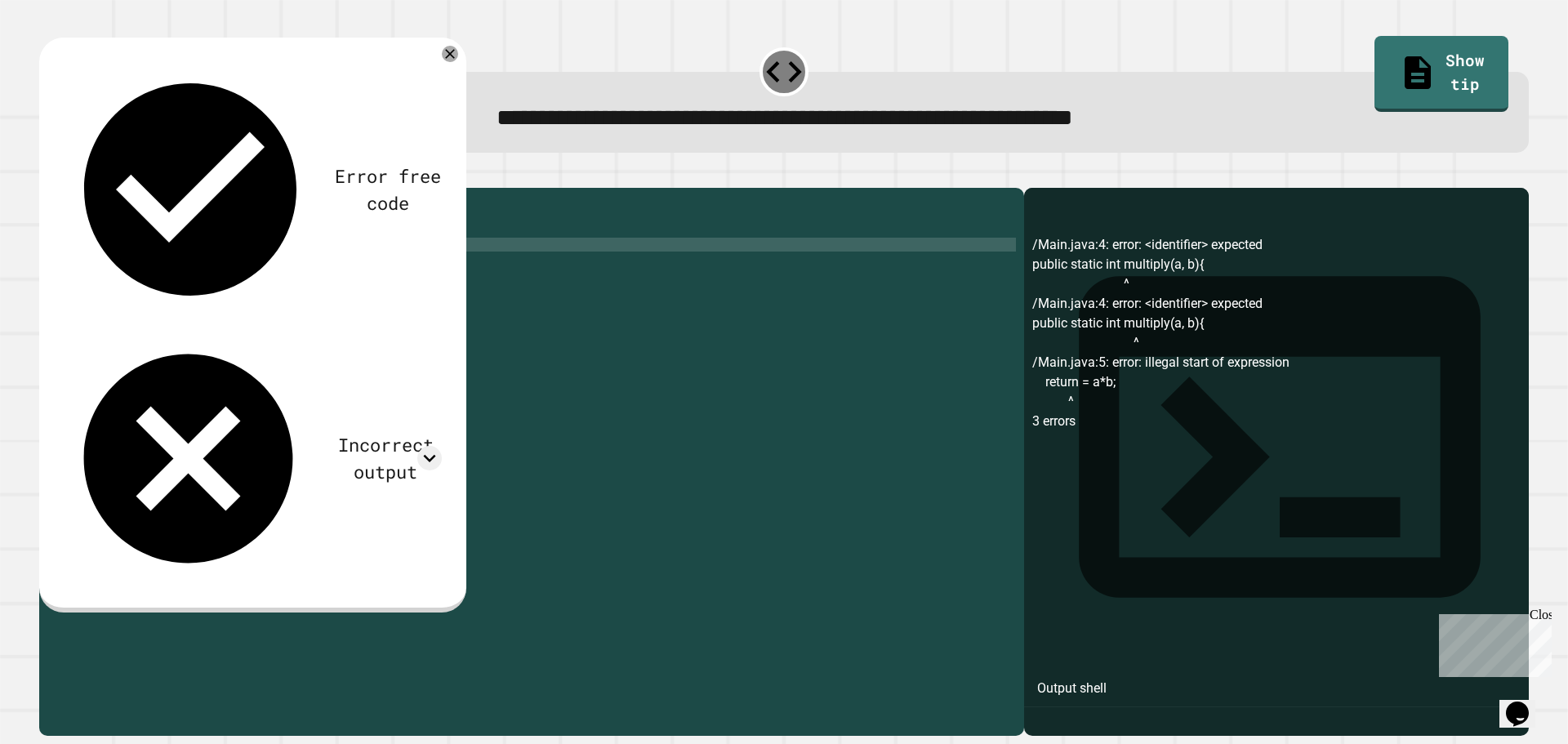
scroll to position [0, 16]
click at [47, 175] on button "button" at bounding box center [47, 175] width 0 height 0
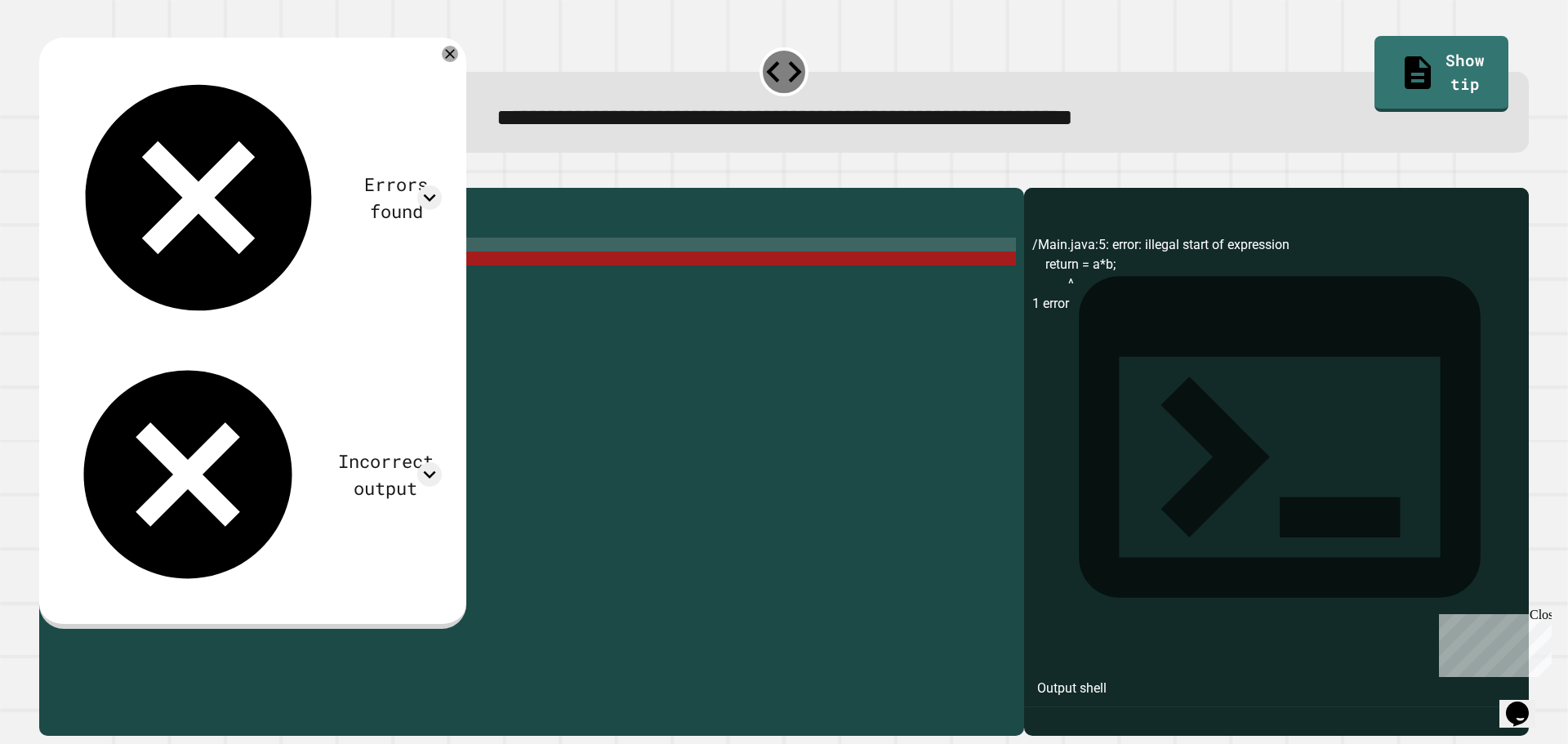
click at [233, 284] on div "public class Main { //Add multiple method here public static int multiply ( int…" at bounding box center [547, 446] width 937 height 500
click at [129, 289] on div "public class Main { //Add multiple method here public static int multiply ( int…" at bounding box center [547, 446] width 937 height 500
click at [174, 287] on div "public class Main { //Add multiple method here public static int multiply ( int…" at bounding box center [547, 446] width 937 height 500
click at [203, 287] on div "public class Main { //Add multiple method here public static int multiply ( int…" at bounding box center [547, 446] width 937 height 500
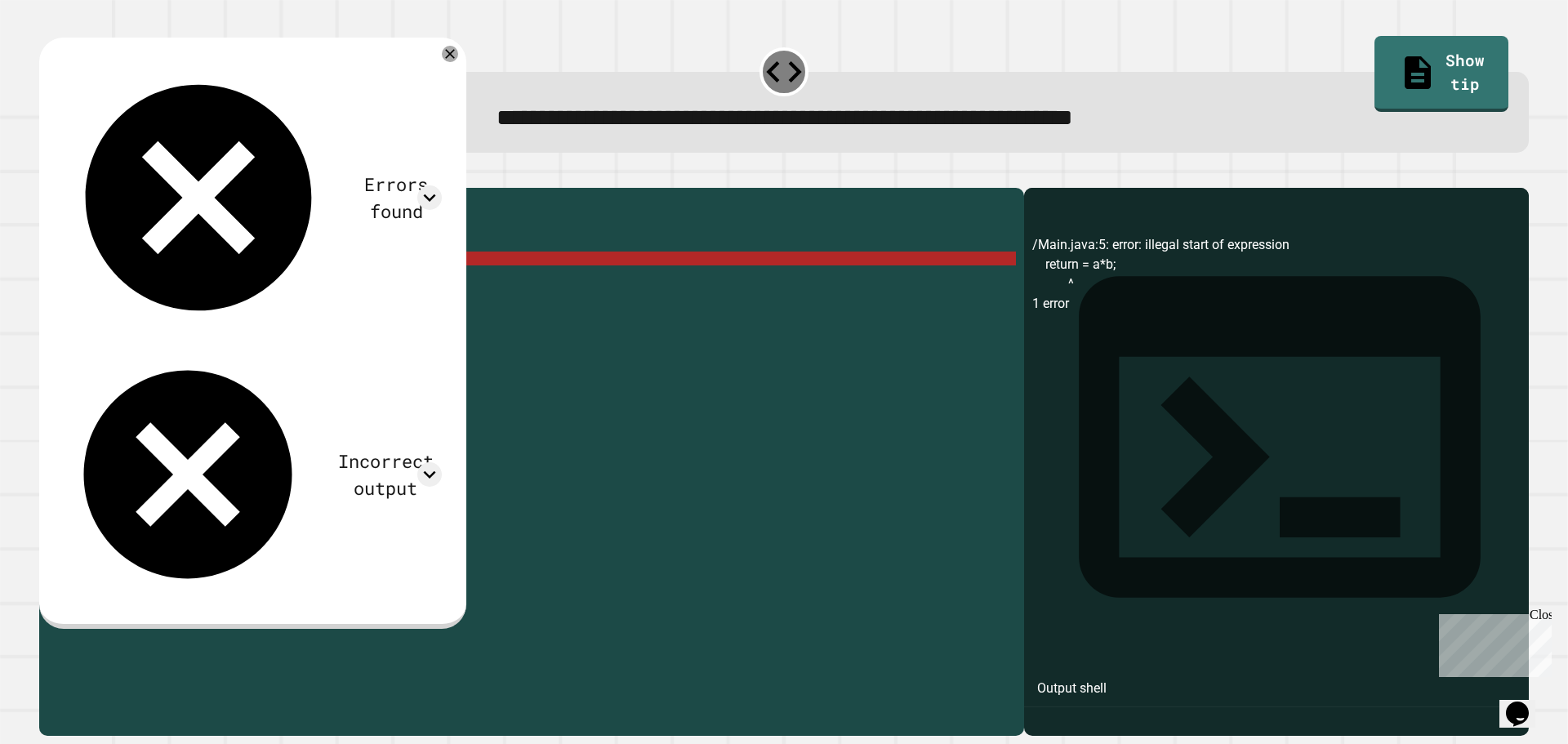
click at [230, 287] on div "public class Main { //Add multiple method here public static int multiply ( int…" at bounding box center [547, 446] width 937 height 500
click at [263, 325] on div "public class Main { //Add multiple method here public static int multiply ( int…" at bounding box center [547, 446] width 937 height 500
click at [274, 333] on div "public class Main { //Add multiple method here public static int multiply ( int…" at bounding box center [547, 446] width 937 height 500
click at [257, 355] on div "public class Main { //Add multiple method here public static int multiply ( int…" at bounding box center [547, 446] width 937 height 500
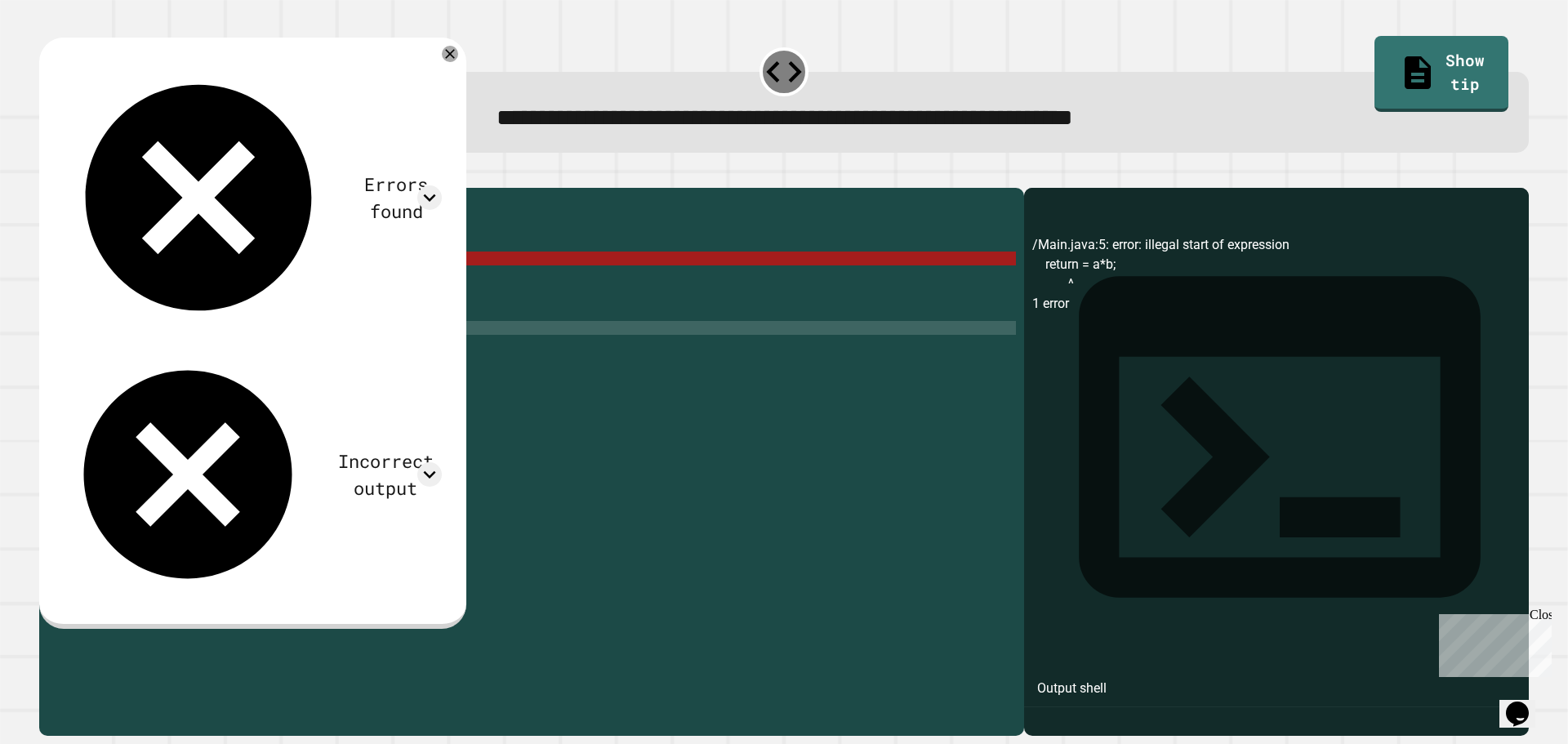
click at [266, 334] on div "public class Main { //Add multiple method here public static int multiply ( int…" at bounding box center [547, 446] width 937 height 500
click at [248, 349] on div "public class Main { //Add multiple method here public static int multiply ( int…" at bounding box center [547, 446] width 937 height 500
click at [197, 348] on div "public class Main { //Add multiple method here public static int multiply ( int…" at bounding box center [547, 446] width 937 height 500
click at [181, 280] on div "public class Main { //Add multiple method here public static int multiply ( int…" at bounding box center [547, 446] width 937 height 500
click at [215, 285] on div "public class Main { //Add multiple method here public static int multiply ( int…" at bounding box center [547, 446] width 937 height 500
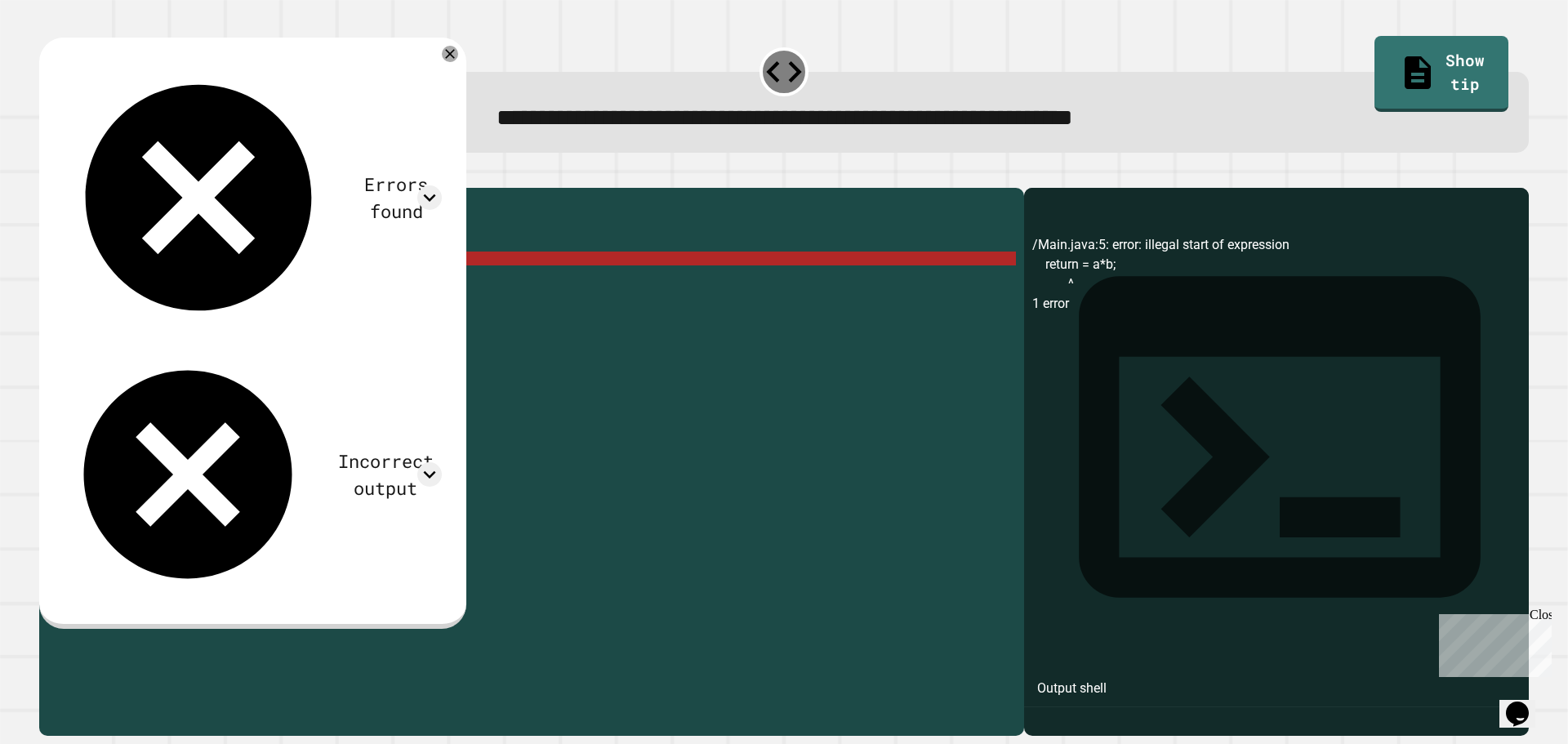
click at [250, 282] on div "public class Main { //Add multiple method here public static int multiply ( int…" at bounding box center [547, 446] width 937 height 500
click at [274, 270] on div "public class Main { //Add multiple method here public static int multiply ( int…" at bounding box center [547, 446] width 937 height 500
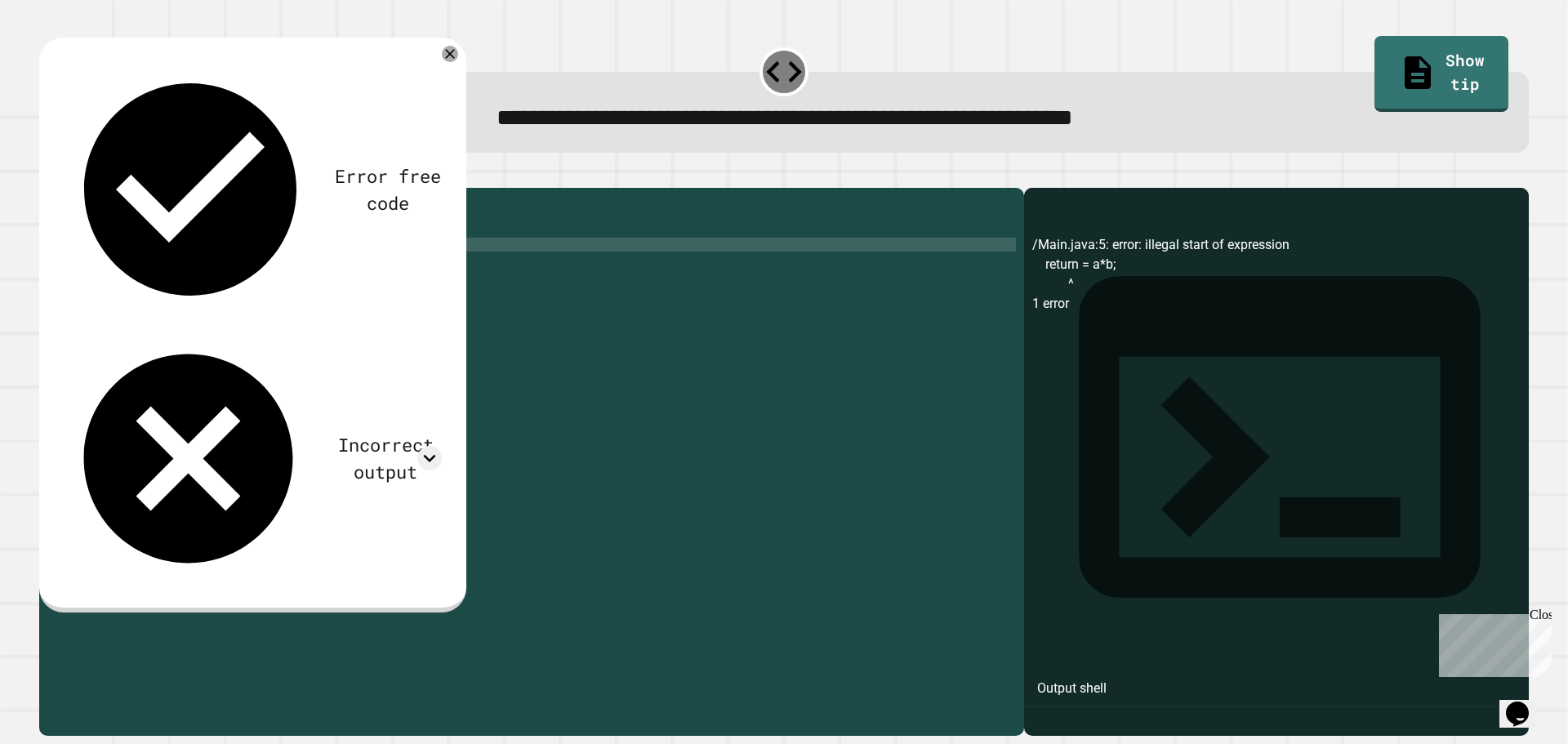
click at [287, 272] on div "public class Main { //Add multiple method here public static int multiply ( a ,…" at bounding box center [547, 446] width 937 height 500
click at [47, 175] on button "button" at bounding box center [47, 175] width 0 height 0
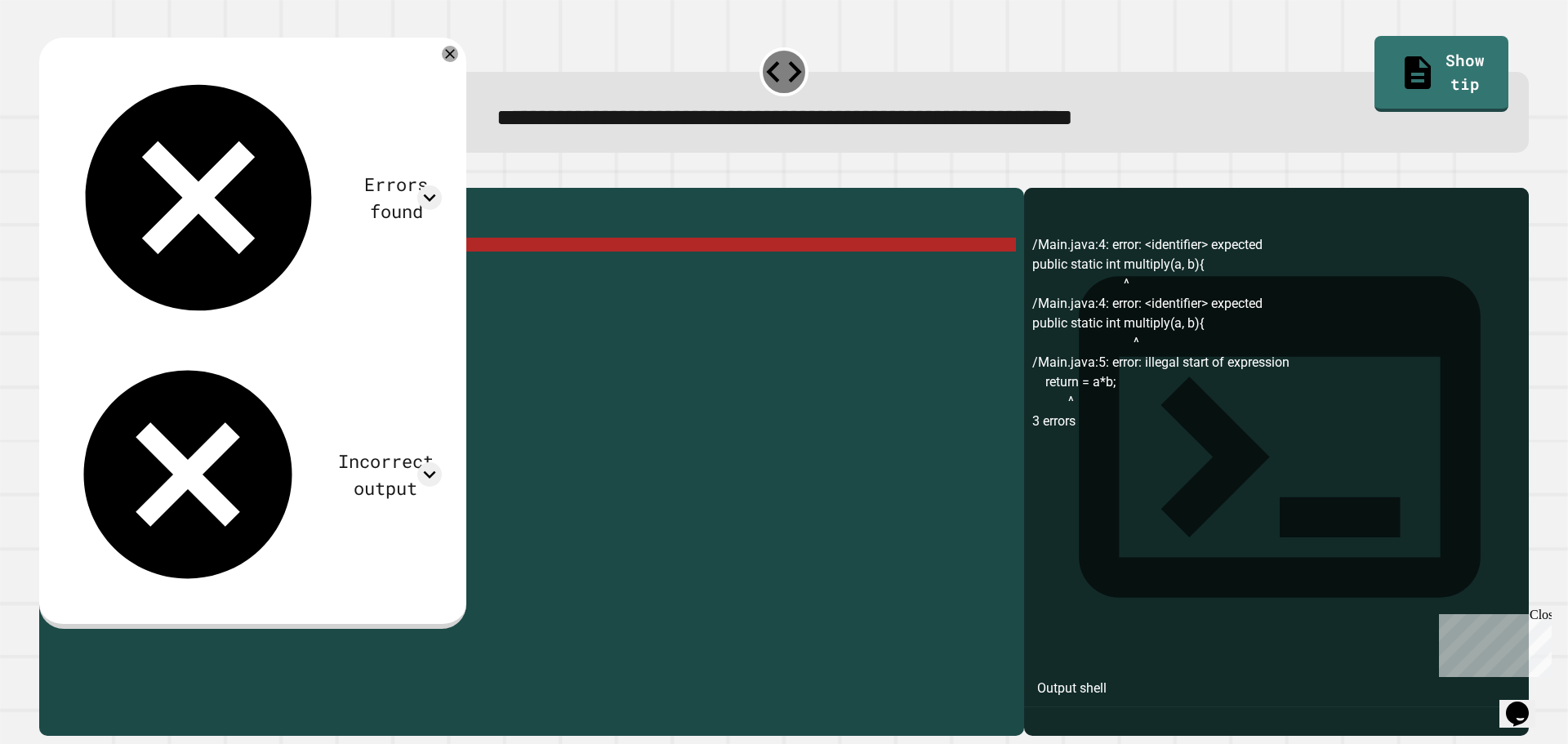
click at [254, 270] on div "public class Main { //Add multiple method here public static int multiply ( a ,…" at bounding box center [547, 446] width 937 height 500
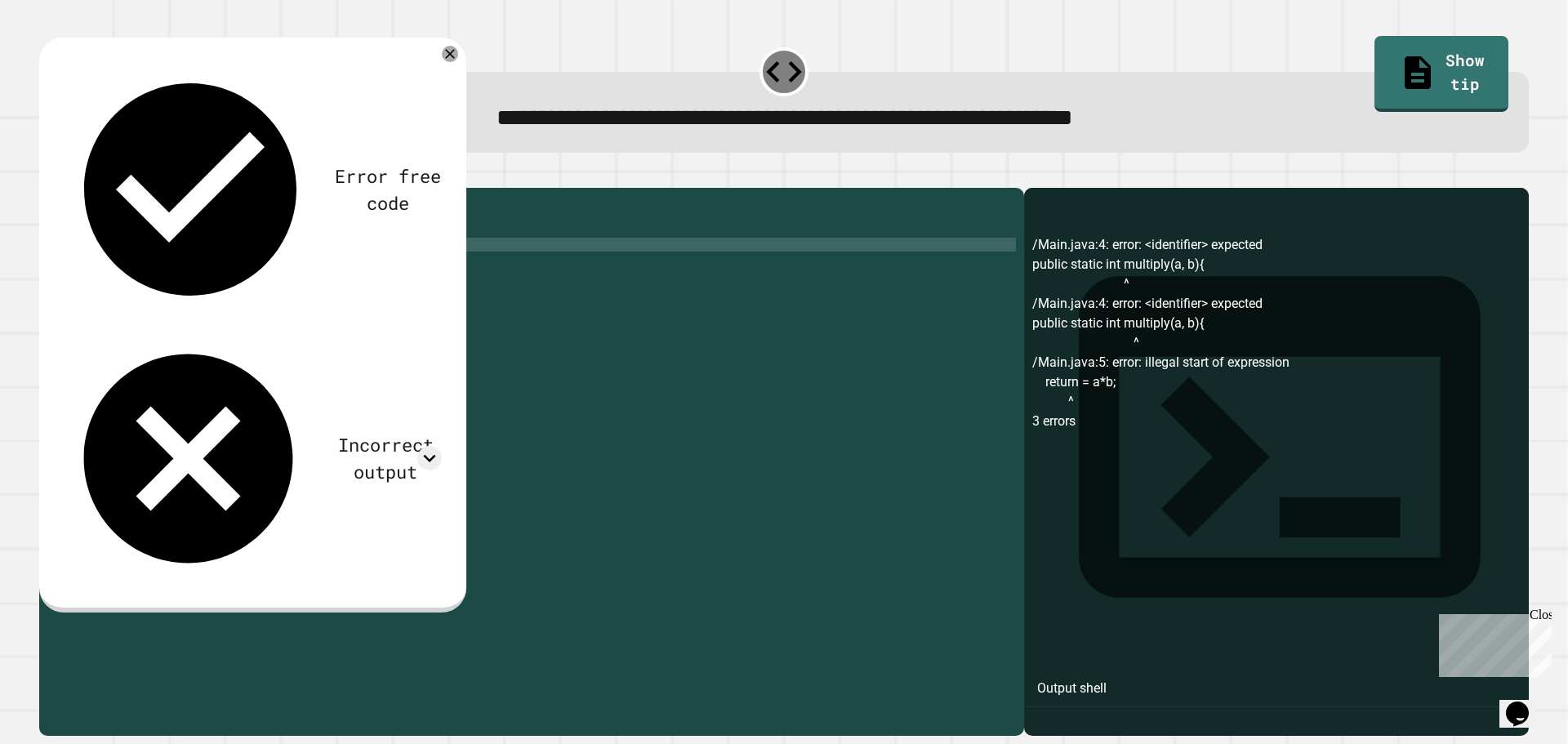
scroll to position [0, 14]
click at [321, 279] on div "public class Main { //Add multiple method here public static int multiply ( int…" at bounding box center [547, 446] width 937 height 500
click at [205, 295] on div "public class Main { //Add multiple method here public static int multiply ( int…" at bounding box center [547, 446] width 937 height 500
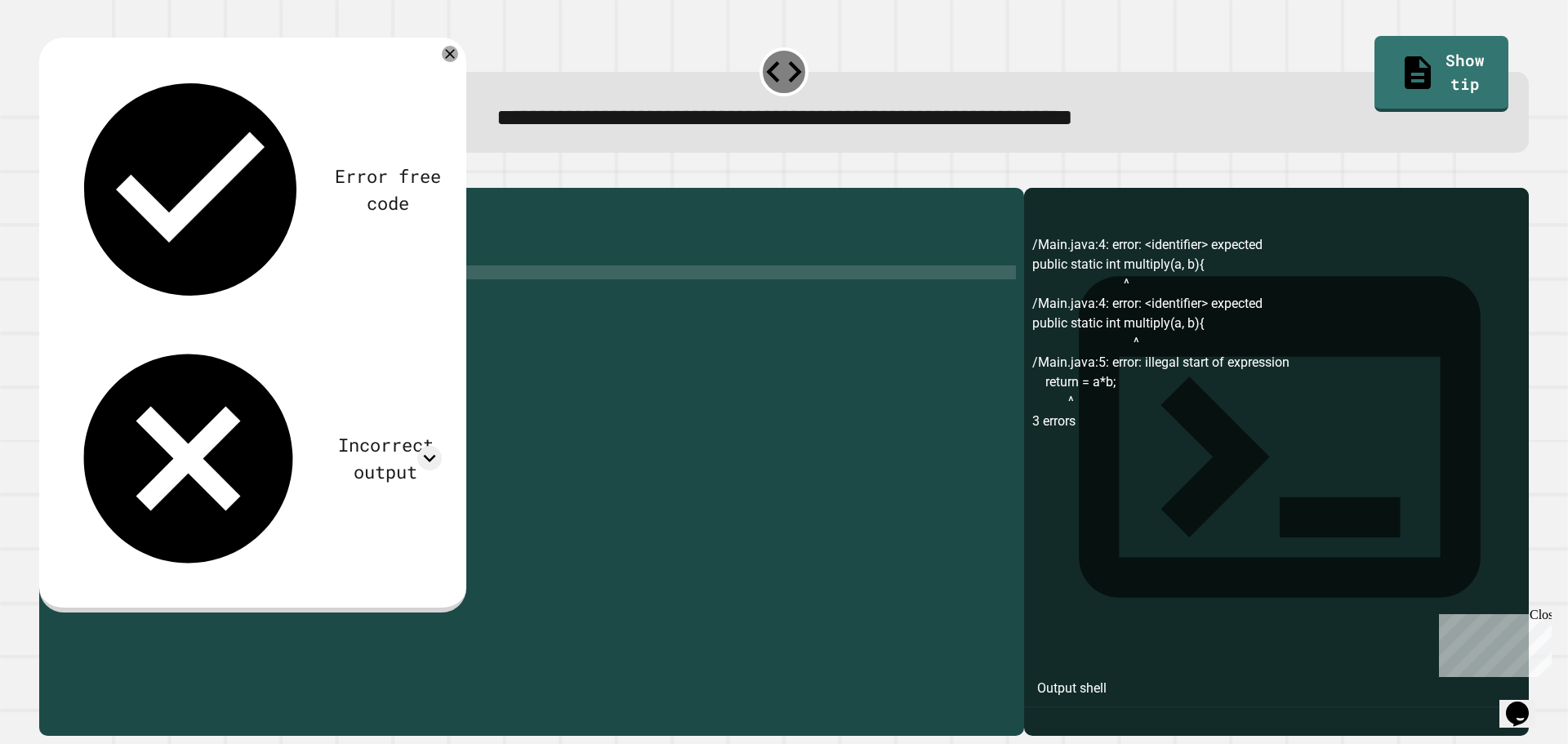
click at [171, 285] on div "public class Main { //Add multiple method here public static int multiply ( int…" at bounding box center [547, 446] width 937 height 500
click at [121, 280] on div "public class Main { //Add multiple method here public static int multiply ( int…" at bounding box center [547, 446] width 937 height 500
click at [130, 269] on div "public class Main { //Add multiple method here public static int multiply ( int…" at bounding box center [547, 446] width 937 height 500
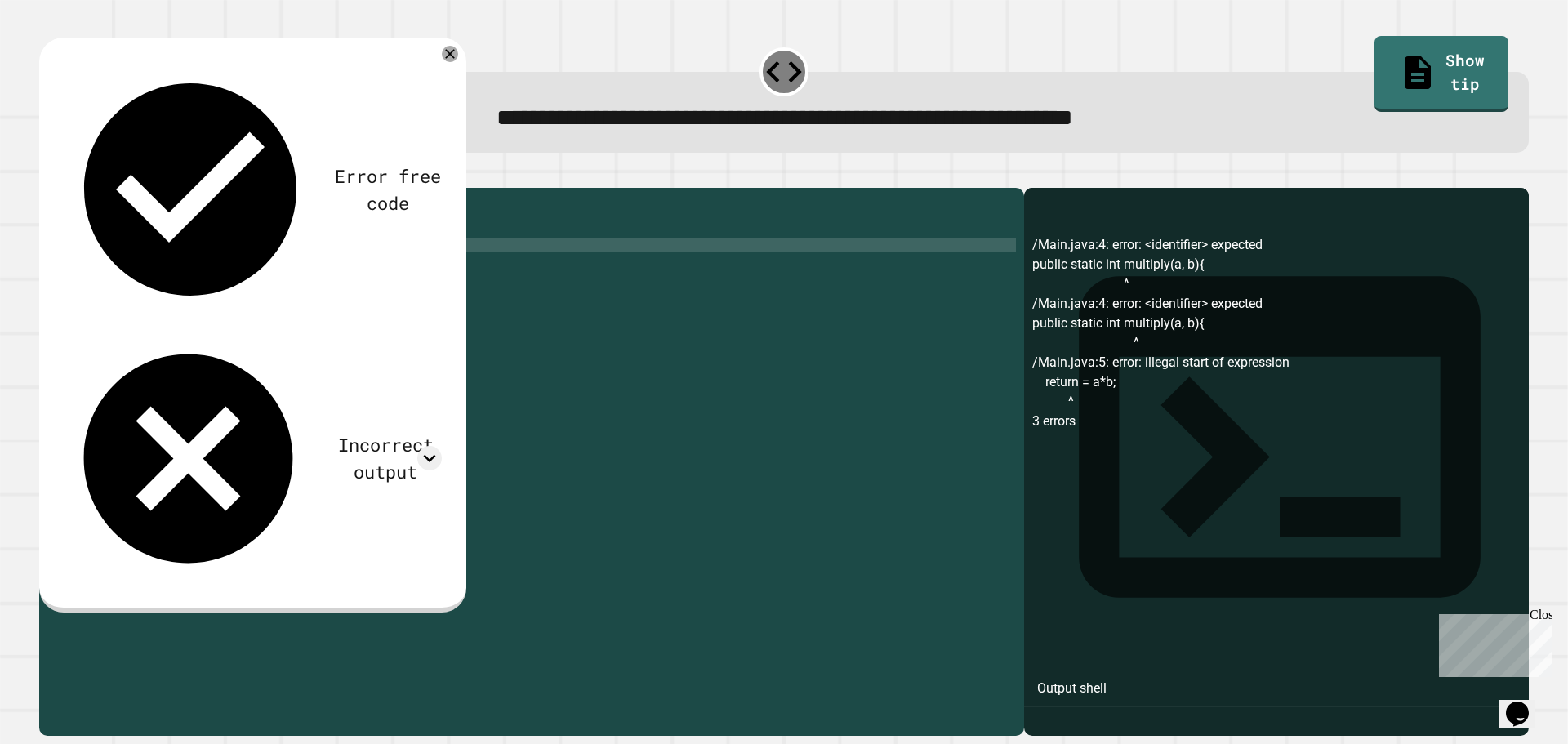
click at [164, 272] on div "public class Main { //Add multiple method here public static int multiply ( int…" at bounding box center [547, 446] width 937 height 500
click at [47, 175] on button "button" at bounding box center [47, 175] width 0 height 0
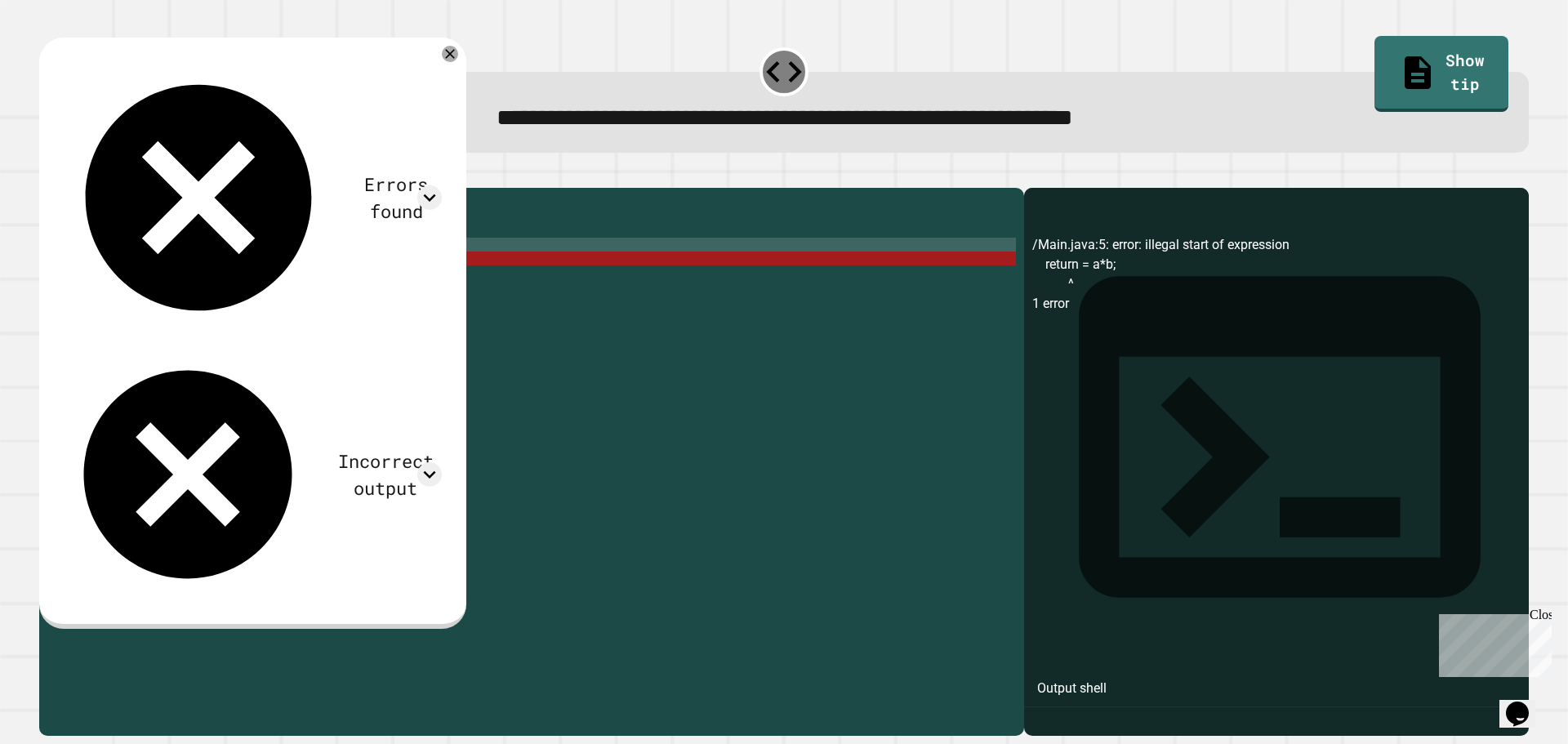
click at [370, 318] on div "public class Main { //Add multiple method here public static int multiply ( int…" at bounding box center [547, 446] width 937 height 500
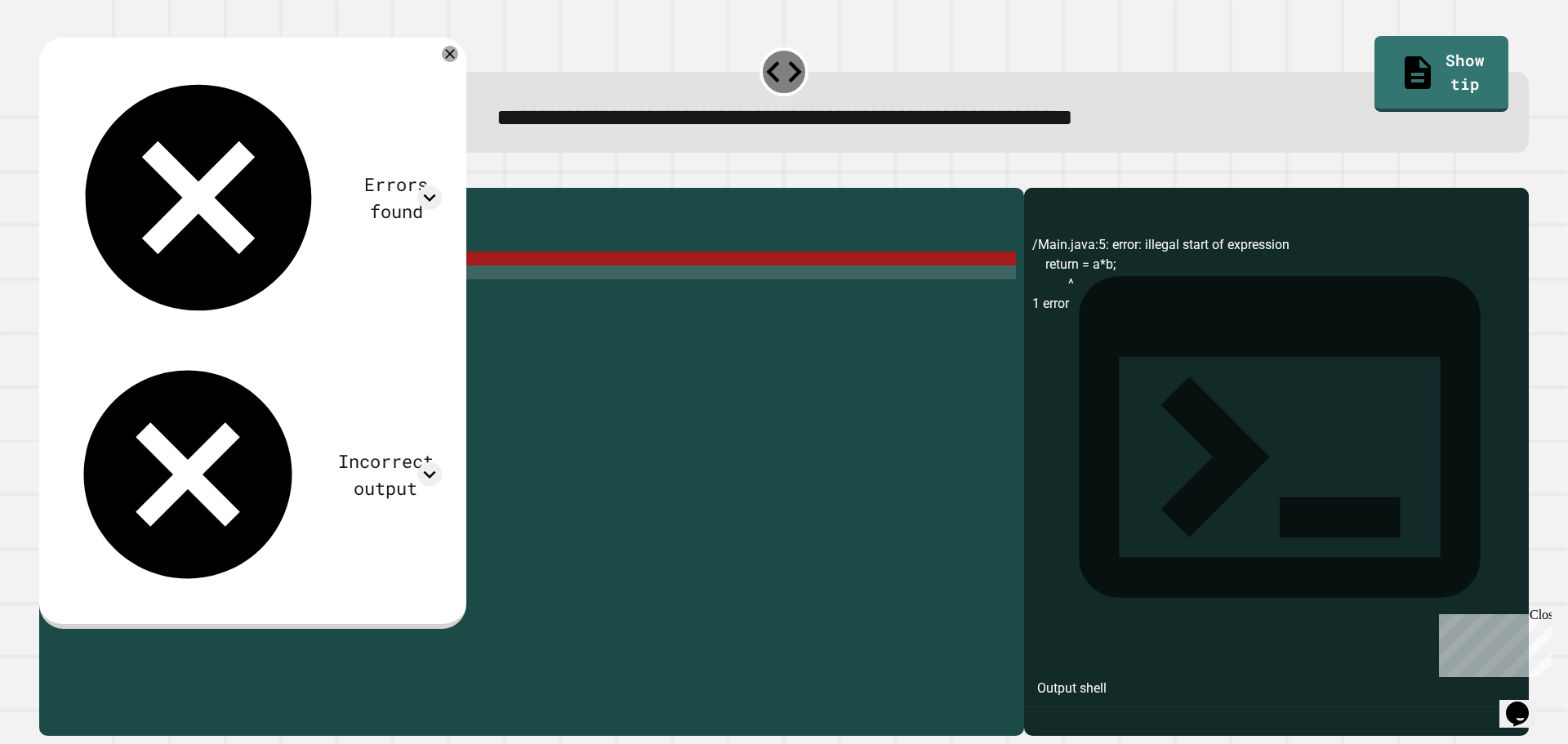
click at [333, 290] on div "public class Main { //Add multiple method here public static int multiply ( int…" at bounding box center [547, 446] width 937 height 500
click at [303, 297] on div "public class Main { //Add multiple method here public static int multiply ( int…" at bounding box center [547, 446] width 937 height 500
click at [284, 280] on div "public class Main { //Add multiple method here public static int multiply ( int…" at bounding box center [547, 446] width 937 height 500
click at [217, 276] on div "public class Main { //Add multiple method here public static int multiply ( int…" at bounding box center [547, 446] width 937 height 500
click at [177, 278] on div "public class Main { //Add multiple method here public static int multiply ( int…" at bounding box center [547, 446] width 937 height 500
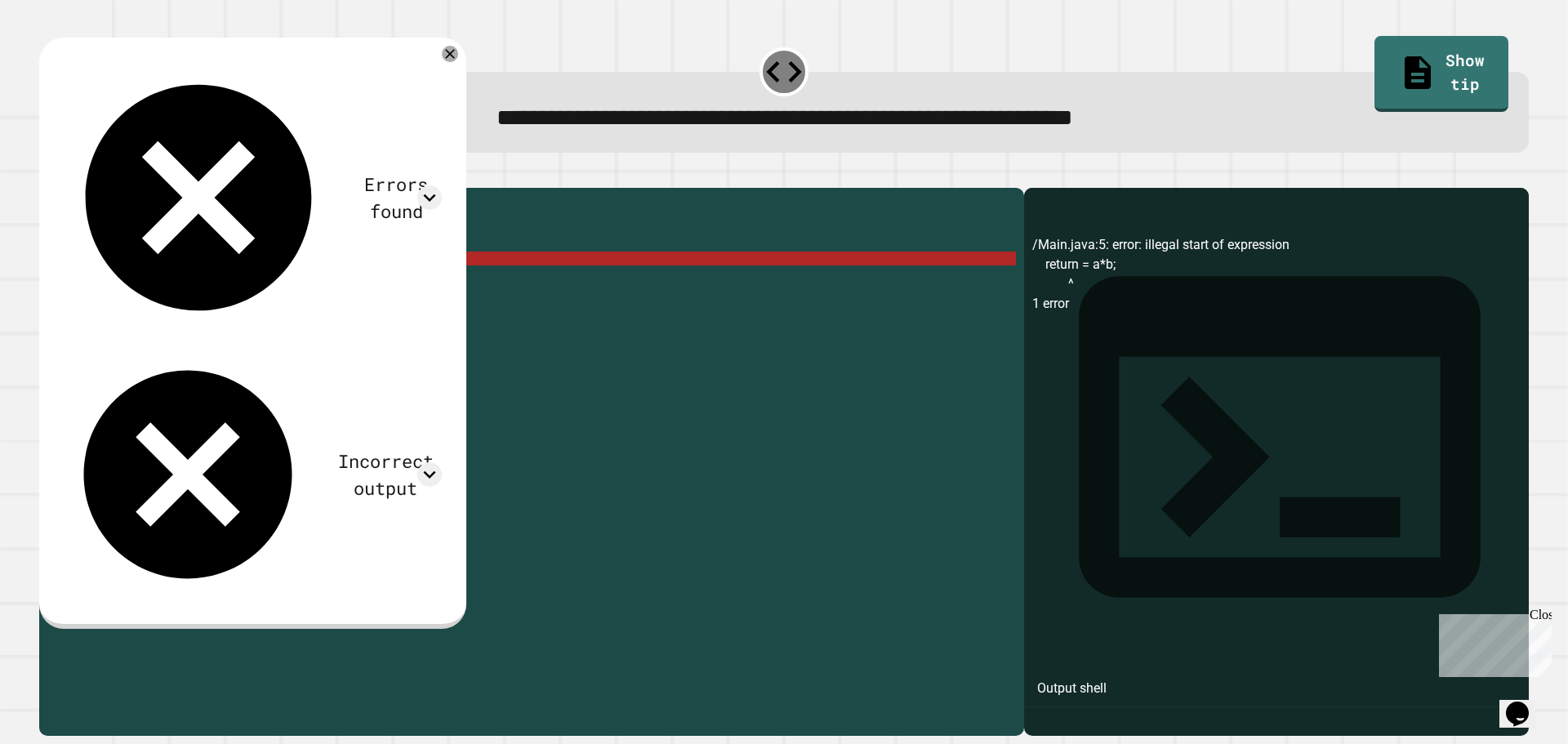
click at [346, 272] on div "public class Main { //Add multiple method here public static int multiply ( int…" at bounding box center [547, 446] width 937 height 500
click at [322, 287] on div "public class Main { //Add multiple method here public static int multiply ( int…" at bounding box center [547, 446] width 937 height 500
click at [314, 322] on div "public class Main { //Add multiple method here public static int multiply ( int…" at bounding box center [547, 446] width 937 height 500
click at [284, 353] on div "public class Main { //Add multiple method here public static int multiply ( int…" at bounding box center [547, 446] width 937 height 500
click at [277, 344] on div "public class Main { //Add multiple method here public static int multiply ( int…" at bounding box center [547, 446] width 937 height 500
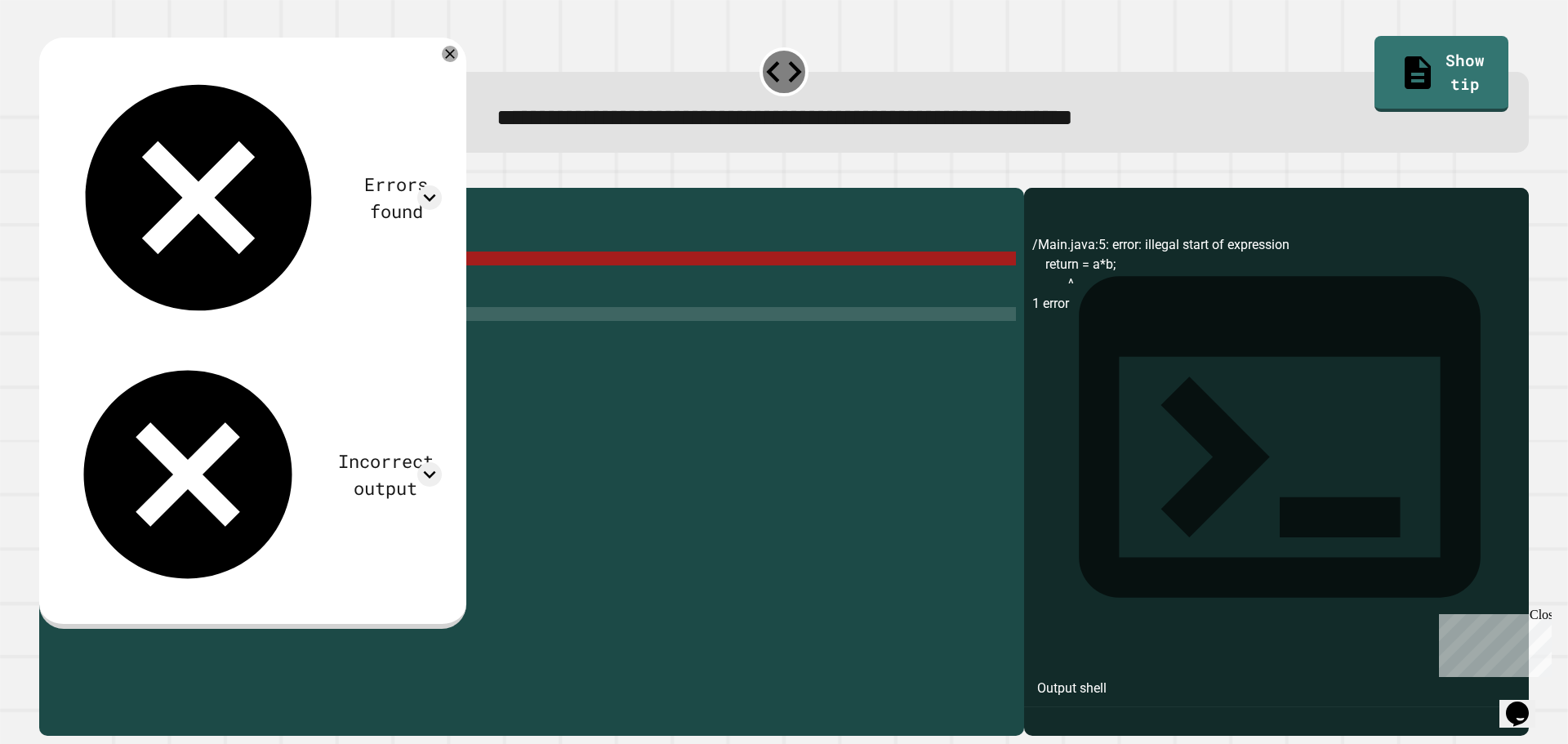
click at [268, 354] on div "public class Main { //Add multiple method here public static int multiply ( int…" at bounding box center [547, 446] width 937 height 500
click at [276, 335] on div "public class Main { //Add multiple method here public static int multiply ( int…" at bounding box center [547, 446] width 937 height 500
click at [270, 347] on div "public class Main { //Add multiple method here public static int multiply ( int…" at bounding box center [547, 446] width 937 height 500
click at [231, 351] on div "public class Main { //Add multiple method here public static int multiply ( int…" at bounding box center [547, 446] width 937 height 500
click at [149, 351] on div "public class Main { //Add multiple method here public static int multiply ( int…" at bounding box center [547, 446] width 937 height 500
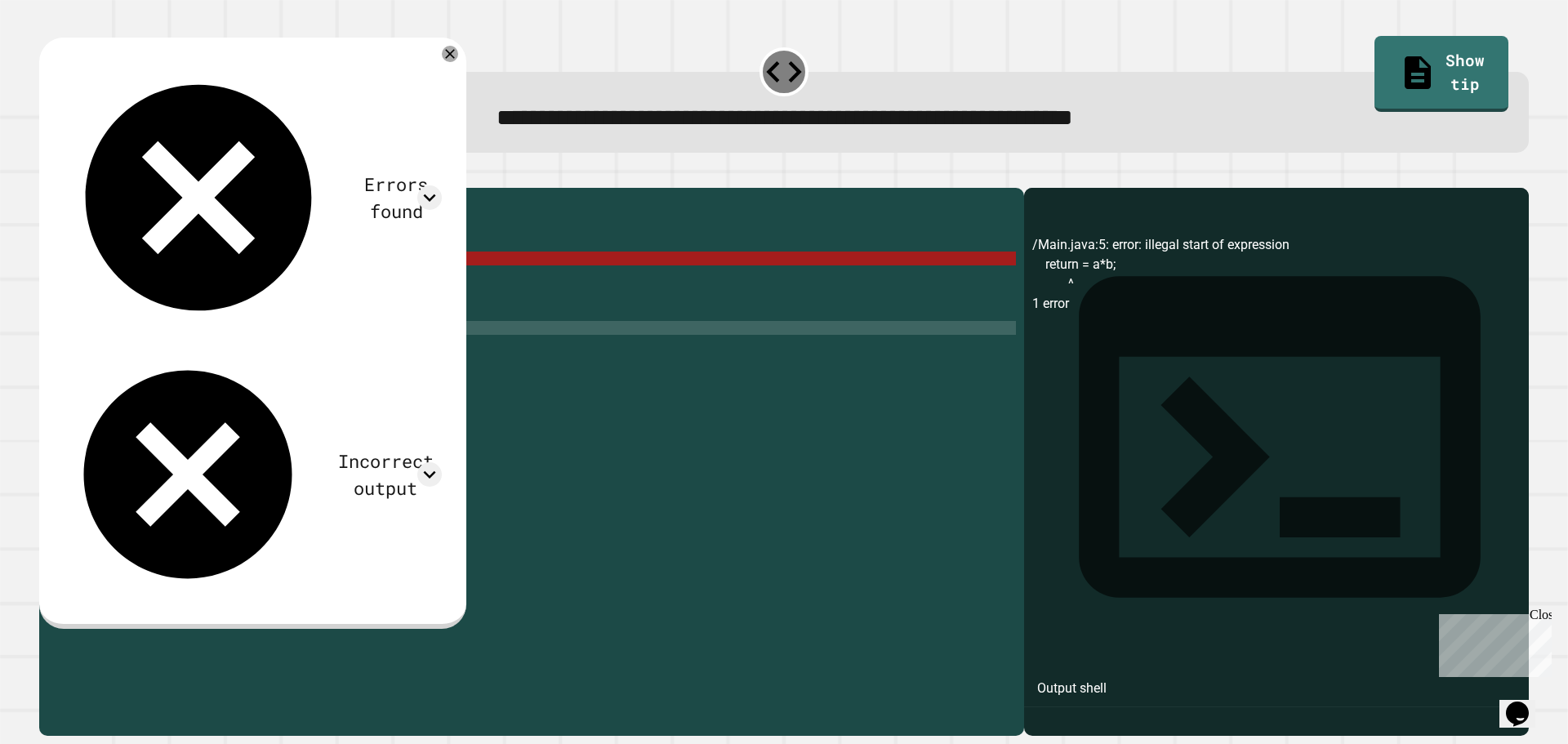
click at [152, 343] on div "public class Main { //Add multiple method here public static int multiply ( int…" at bounding box center [547, 446] width 937 height 500
click at [128, 282] on div "public class Main { //Add multiple method here public static int multiply ( int…" at bounding box center [547, 446] width 937 height 500
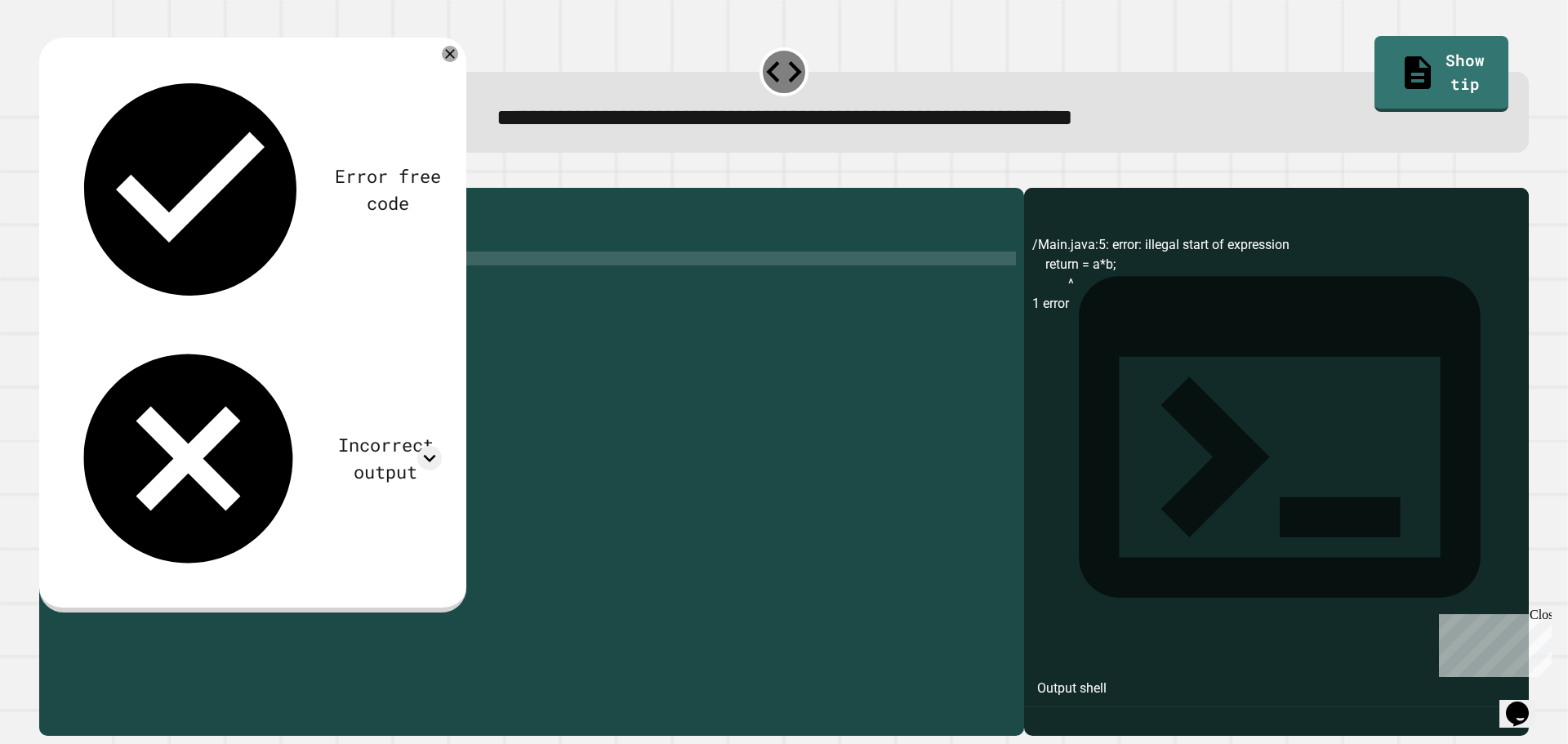
scroll to position [0, 4]
click at [47, 175] on icon "button" at bounding box center [47, 175] width 0 height 0
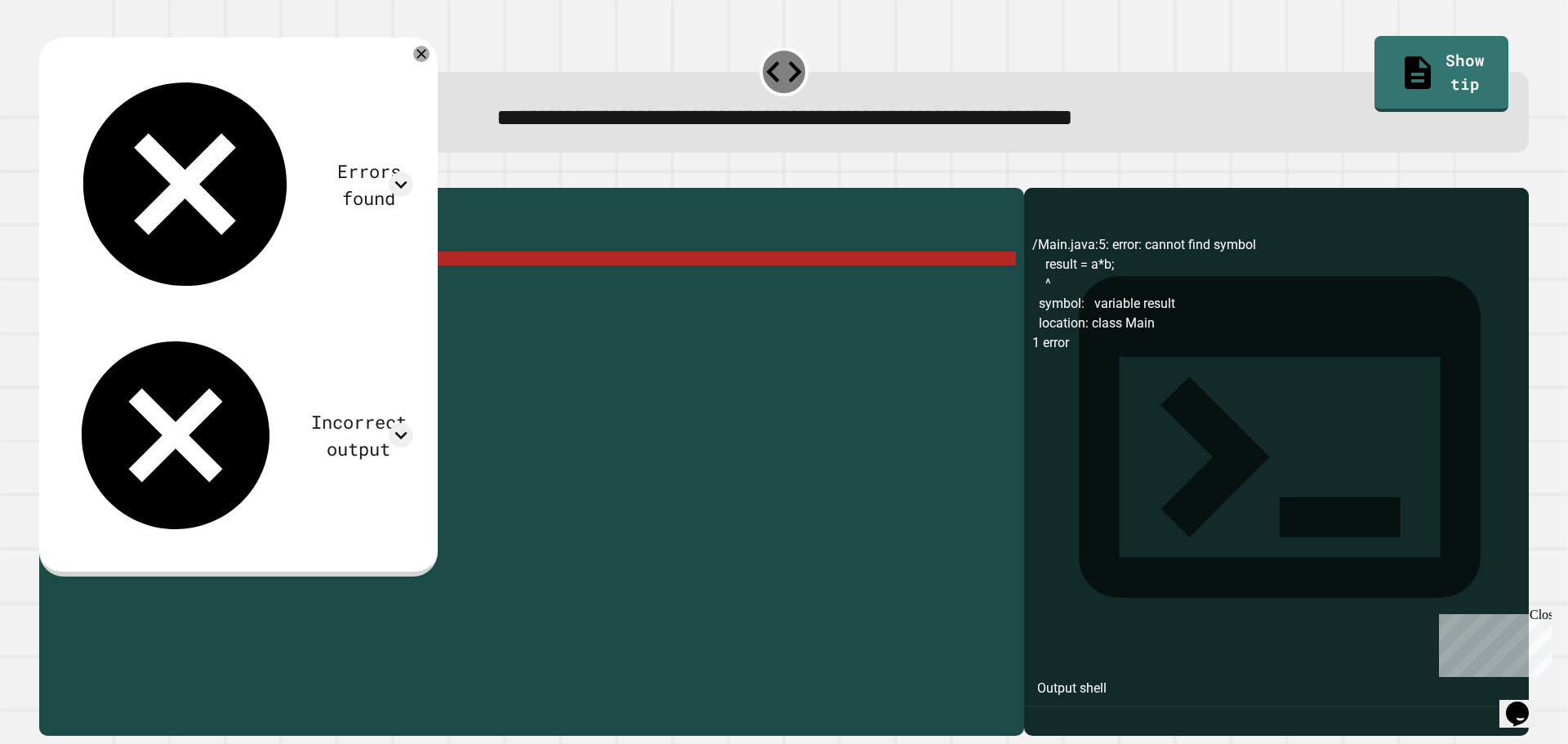
click at [117, 279] on div "public class Main { //Add multiple method here public static int multiply ( int…" at bounding box center [547, 446] width 937 height 500
click at [117, 278] on div "public class Main { //Add multiple method here public static int multiply ( int…" at bounding box center [547, 446] width 937 height 500
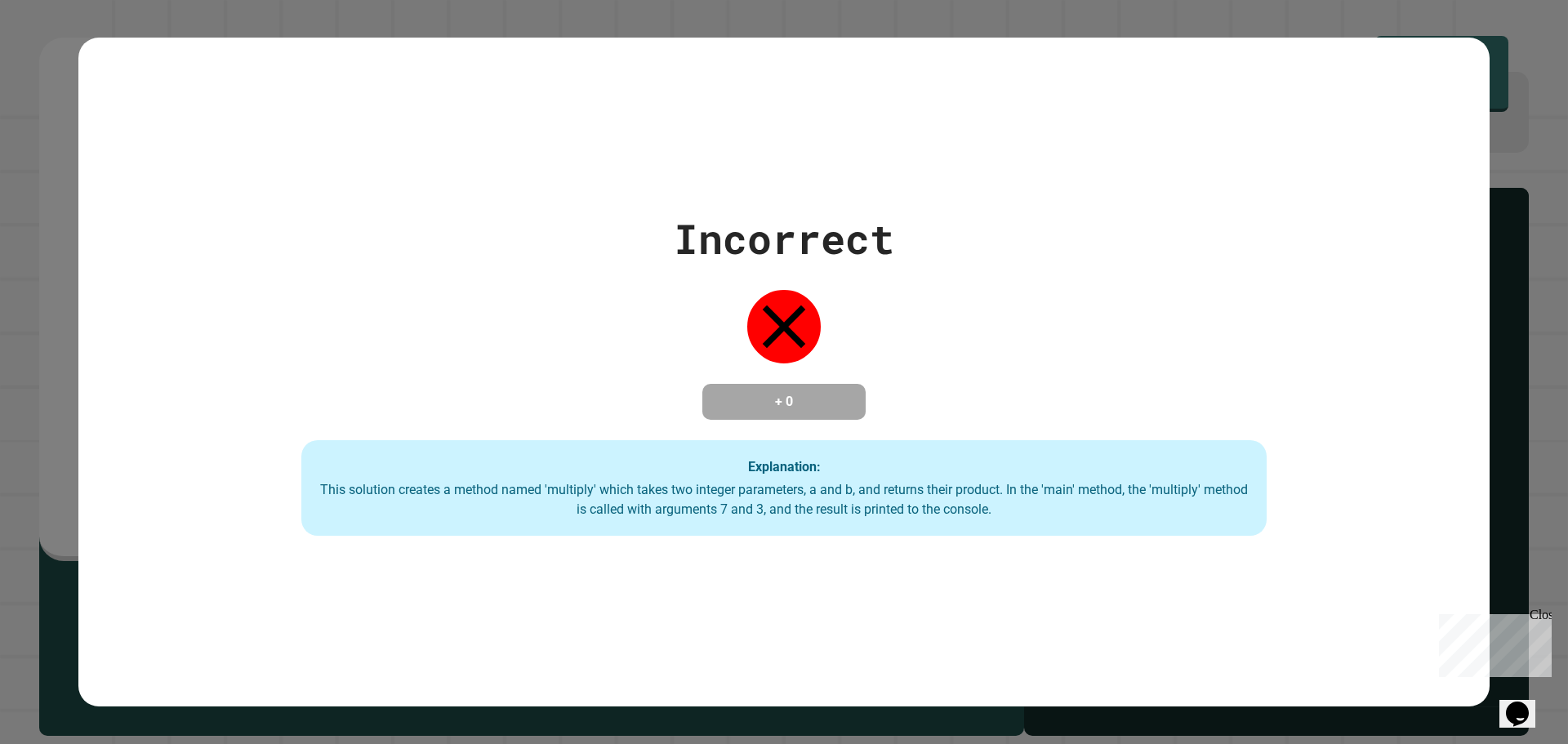
type textarea "**********"
